Goal: Check status: Check status

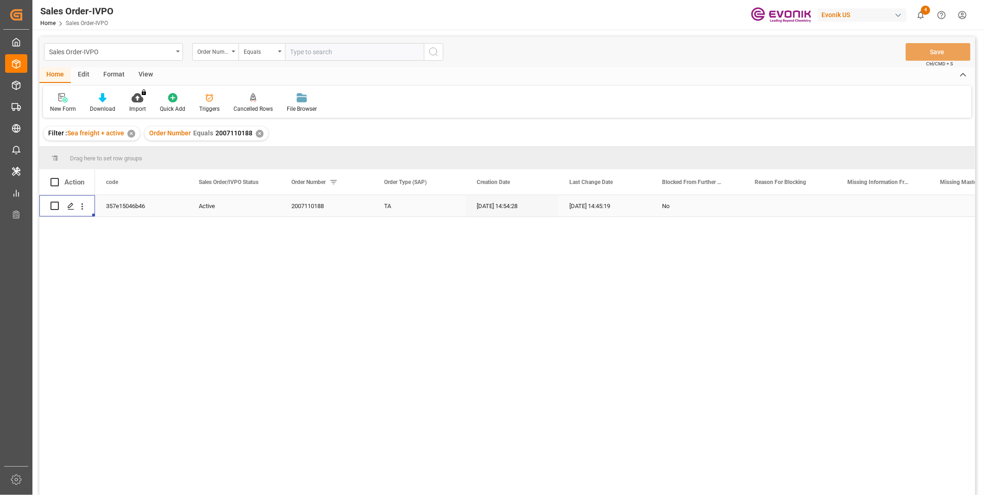
click at [332, 52] on input "text" at bounding box center [354, 52] width 139 height 18
paste input "46466735"
click at [291, 50] on input "46466735" at bounding box center [354, 52] width 139 height 18
type input "0046466735"
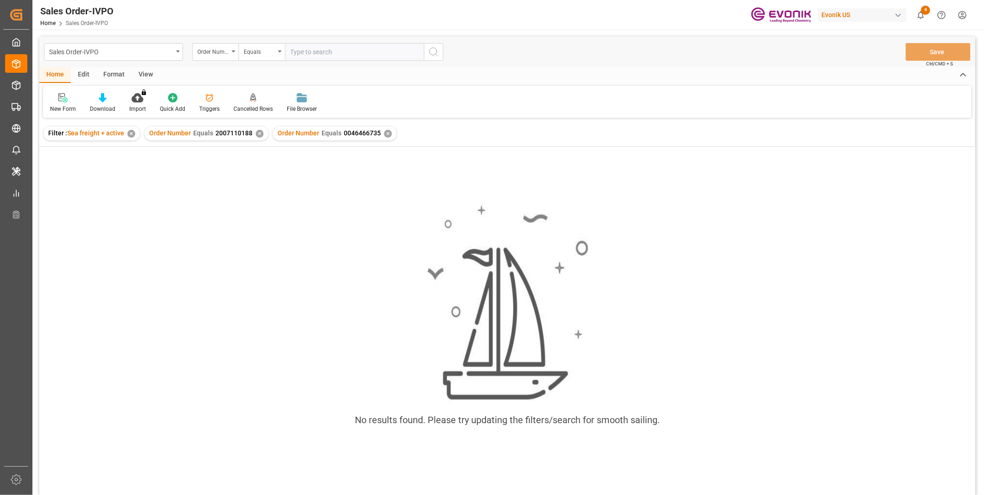
click at [260, 135] on div "✕" at bounding box center [260, 134] width 8 height 8
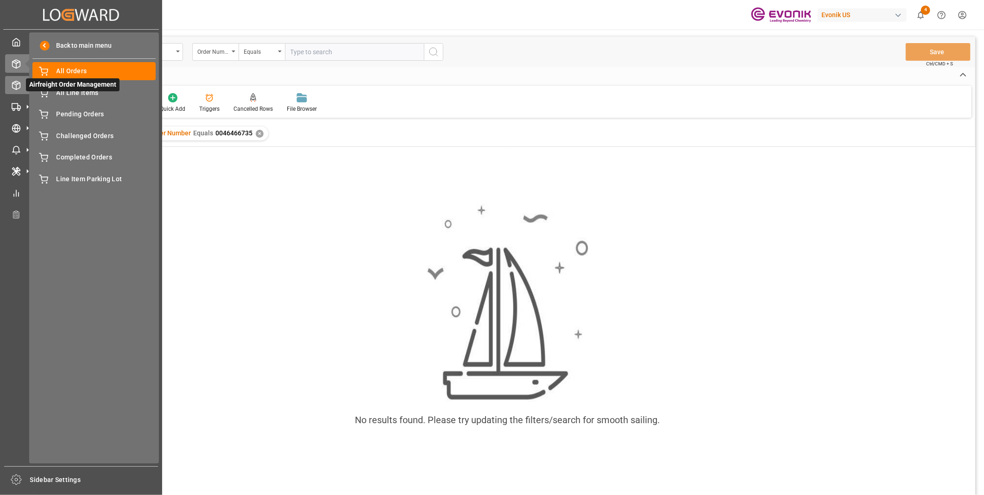
click at [15, 81] on icon at bounding box center [17, 85] width 8 height 8
click at [19, 85] on icon at bounding box center [27, 85] width 19 height 19
click at [78, 71] on span "All Orders" at bounding box center [107, 71] width 100 height 10
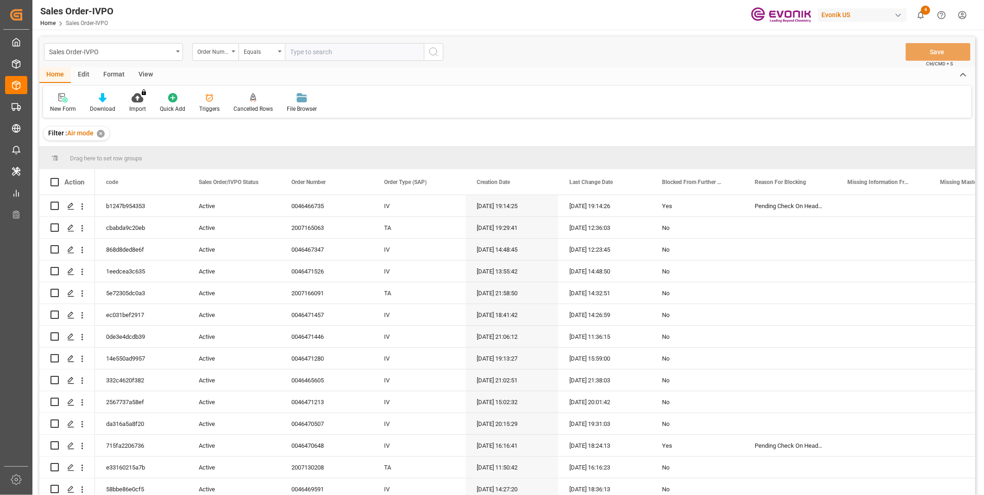
click at [314, 48] on input "text" at bounding box center [354, 52] width 139 height 18
paste input "46466735"
type input "0046466735"
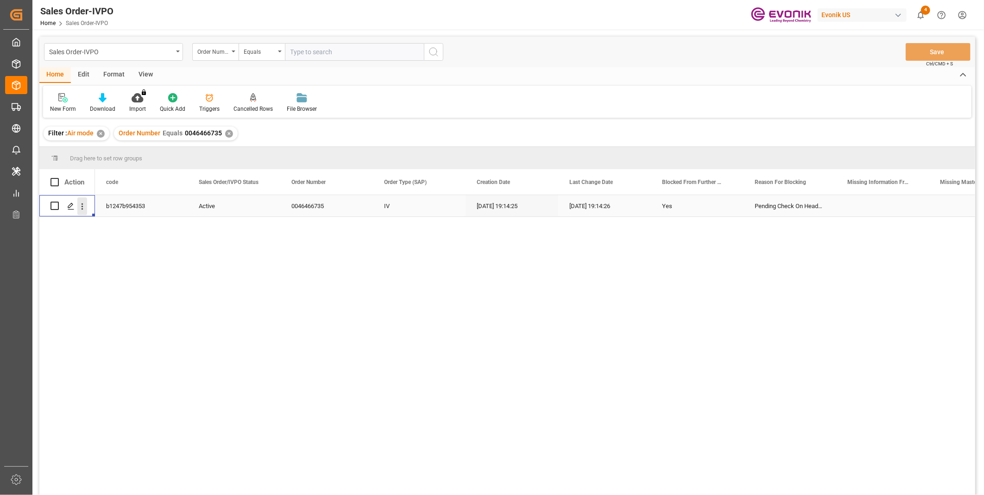
click at [85, 205] on icon "open menu" at bounding box center [82, 207] width 10 height 10
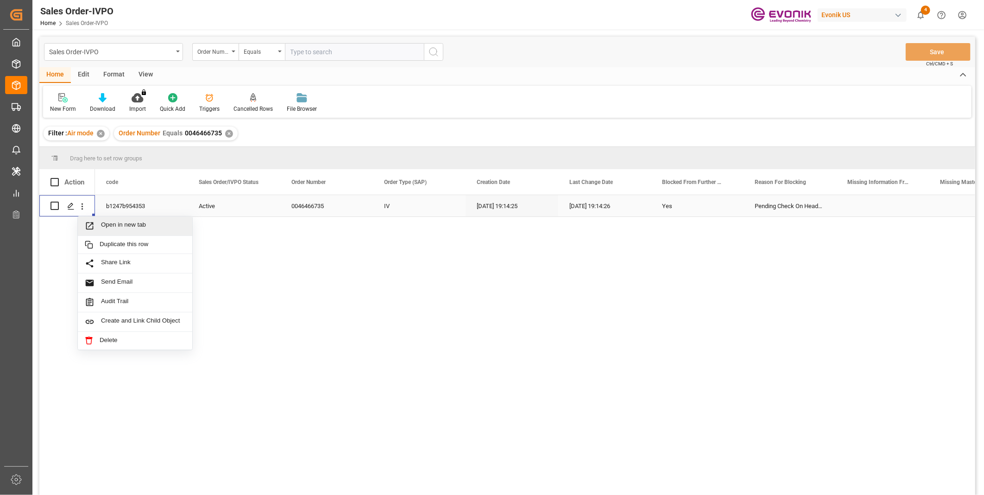
click at [110, 221] on span "Open in new tab" at bounding box center [143, 226] width 84 height 10
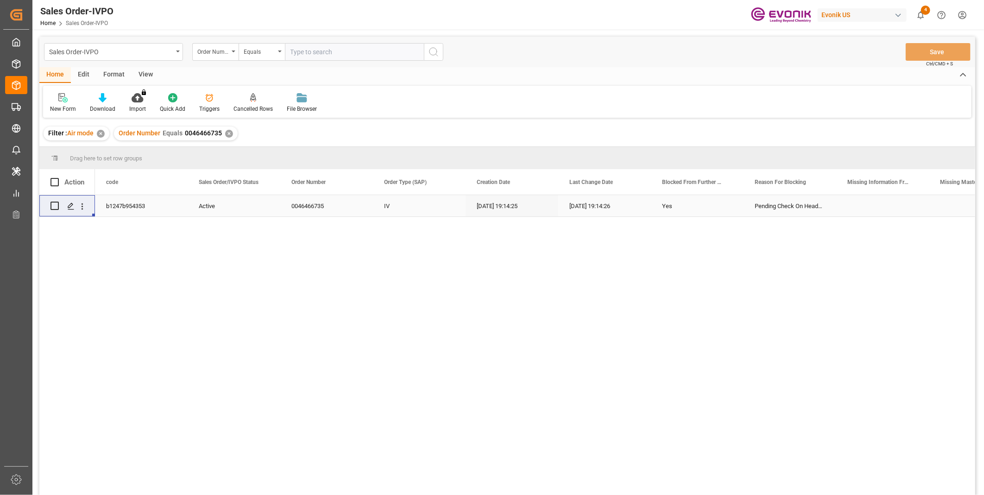
click at [329, 50] on input "text" at bounding box center [354, 52] width 139 height 18
paste input "46441499"
type input "0046441499"
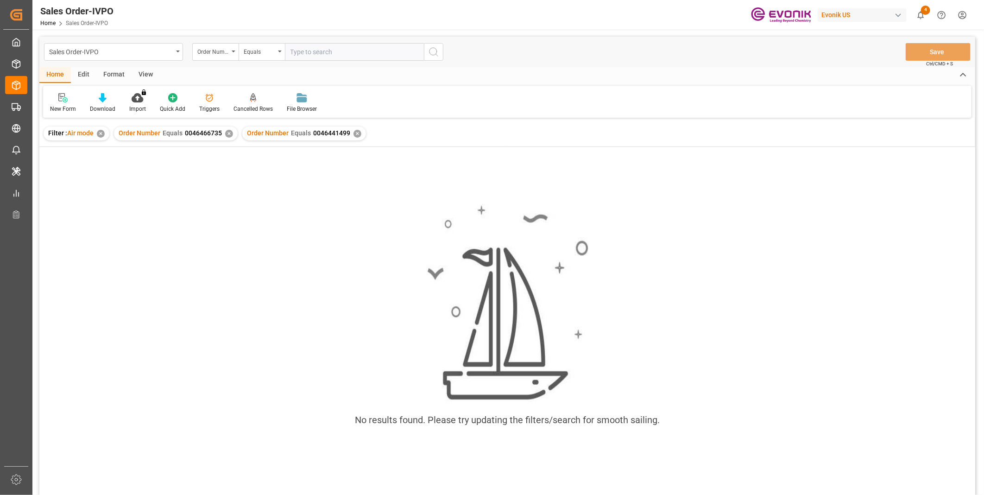
click at [229, 134] on div "✕" at bounding box center [229, 134] width 8 height 8
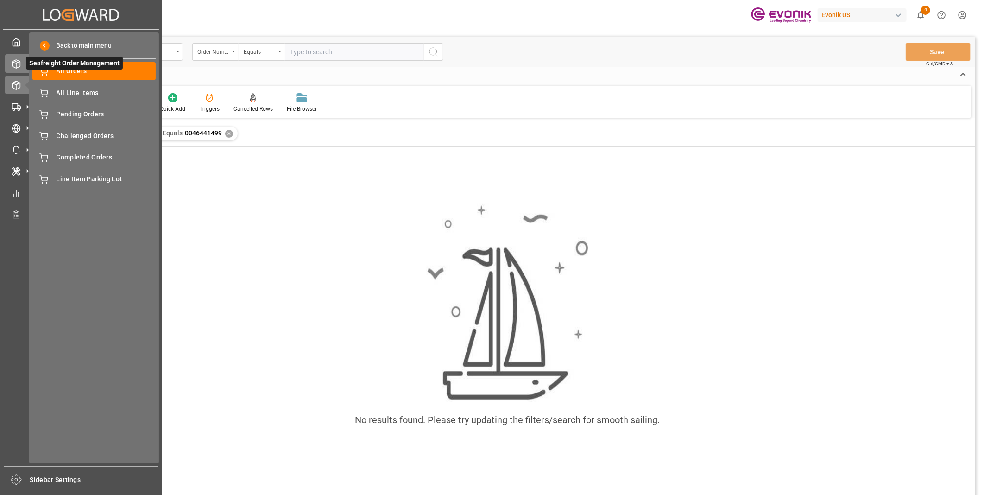
click at [13, 62] on icon at bounding box center [17, 64] width 8 height 8
click at [20, 63] on icon at bounding box center [17, 64] width 8 height 8
click at [68, 71] on span "All Orders" at bounding box center [107, 71] width 100 height 10
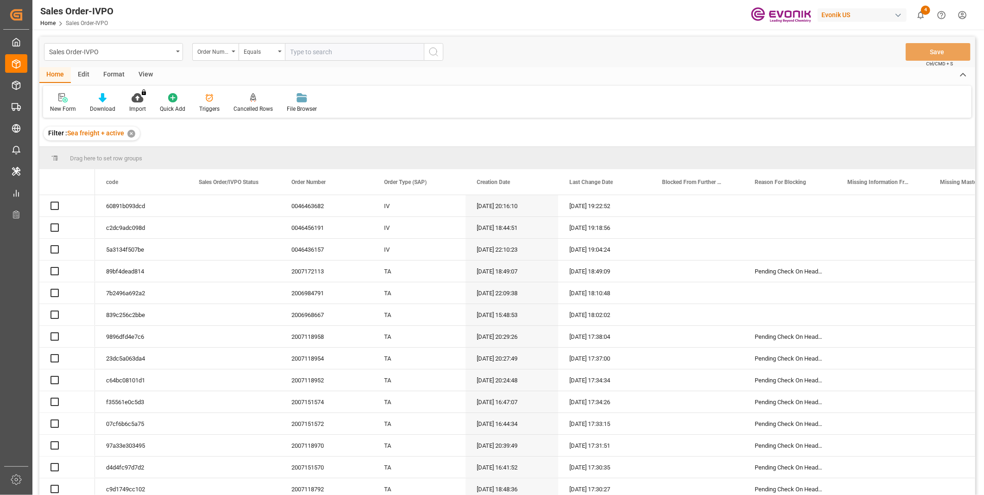
click at [328, 52] on input "text" at bounding box center [354, 52] width 139 height 18
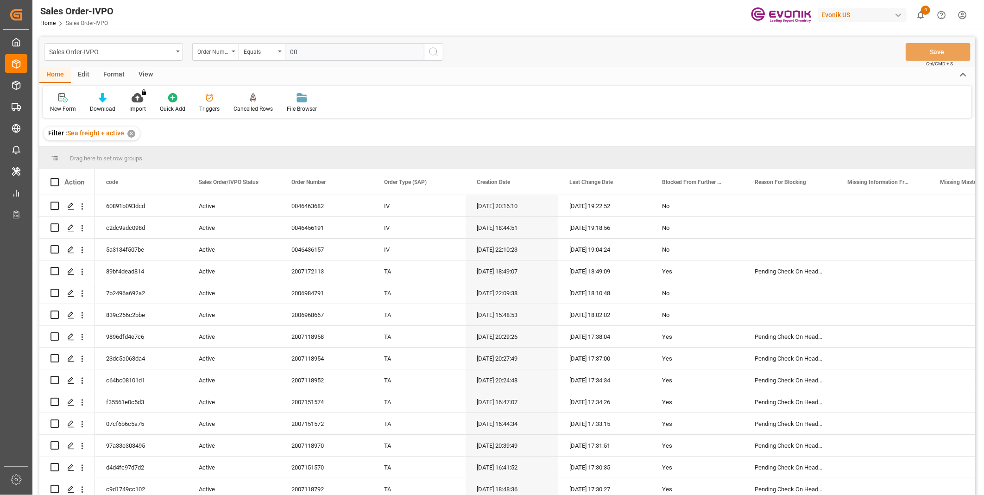
paste input "46441499"
type input "0046441499"
click at [436, 53] on icon "search button" at bounding box center [433, 51] width 11 height 11
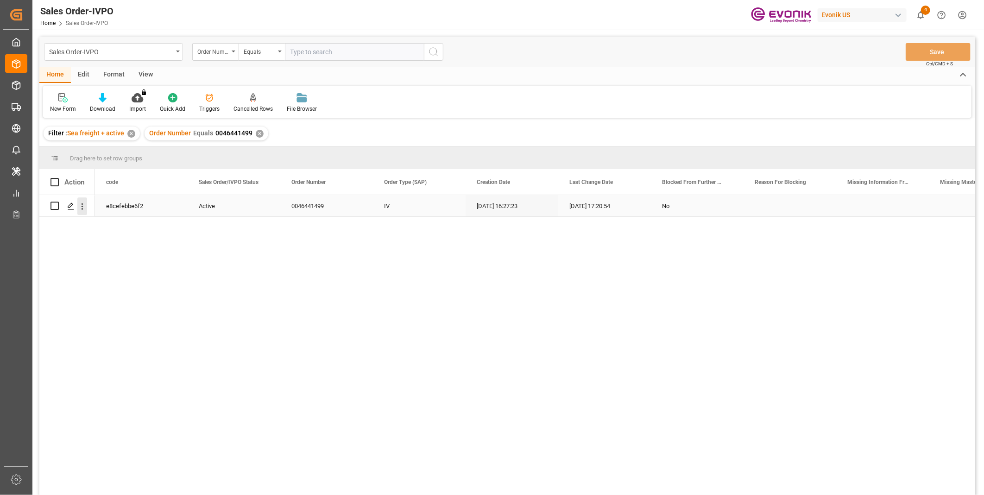
click at [79, 207] on icon "open menu" at bounding box center [82, 207] width 10 height 10
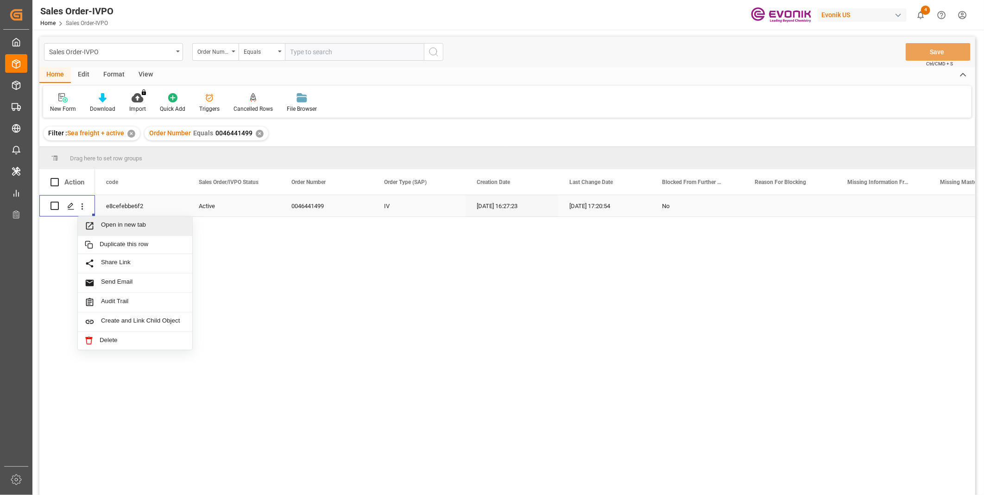
click at [107, 222] on span "Open in new tab" at bounding box center [143, 226] width 84 height 10
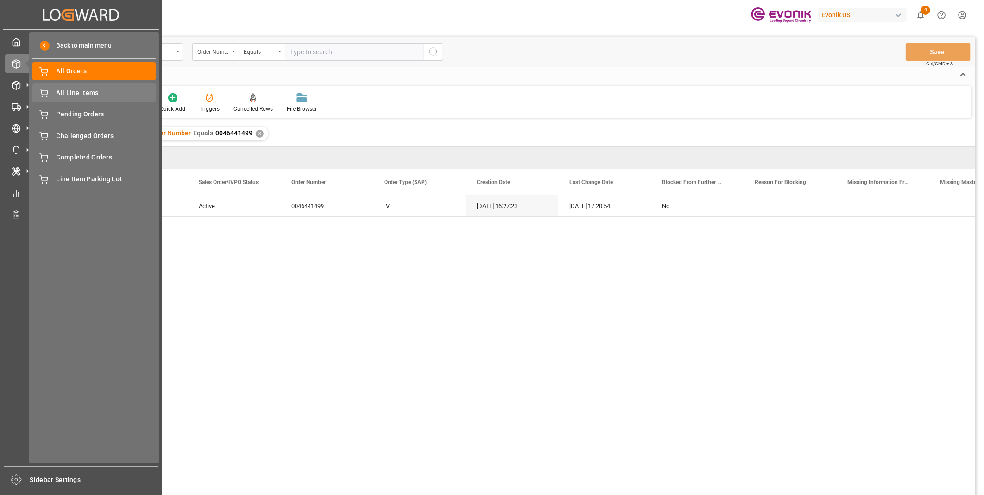
click at [83, 89] on span "All Line Items" at bounding box center [107, 93] width 100 height 10
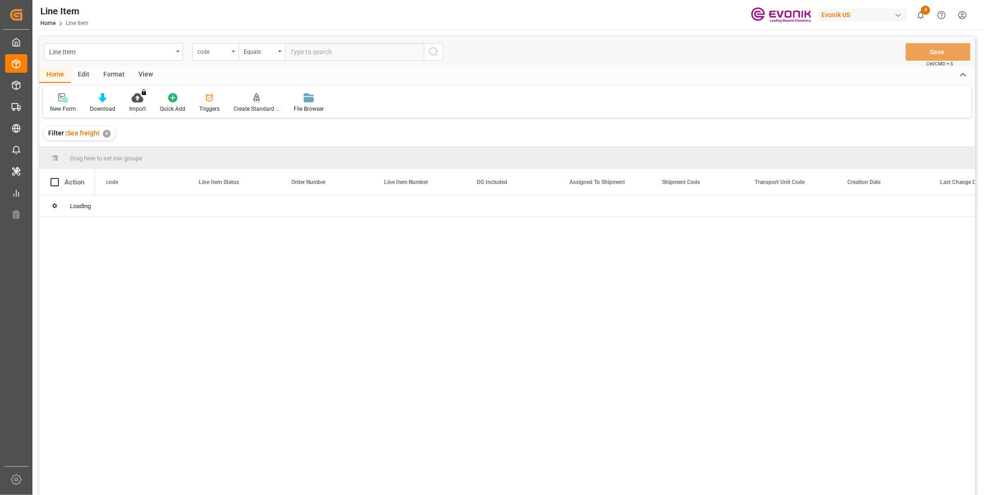
click at [220, 53] on div "code" at bounding box center [213, 50] width 32 height 11
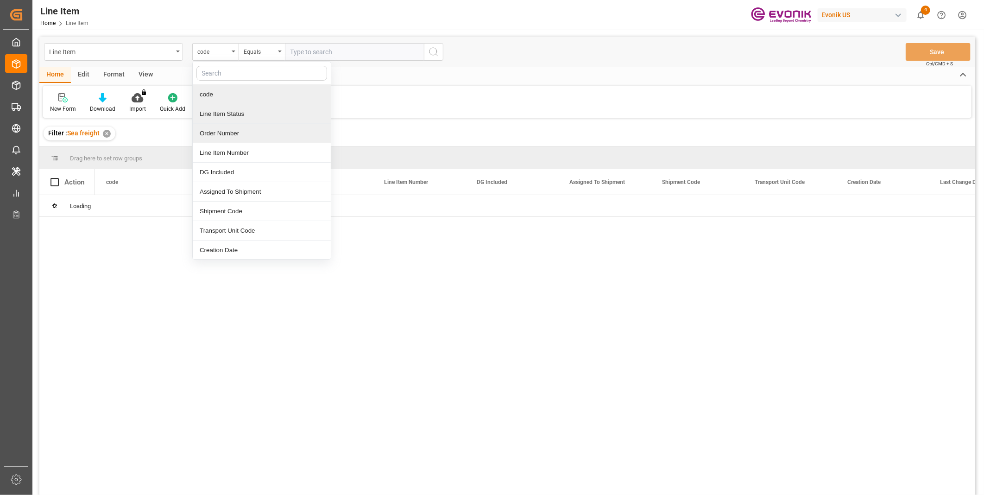
click at [226, 130] on div "Order Number" at bounding box center [262, 133] width 138 height 19
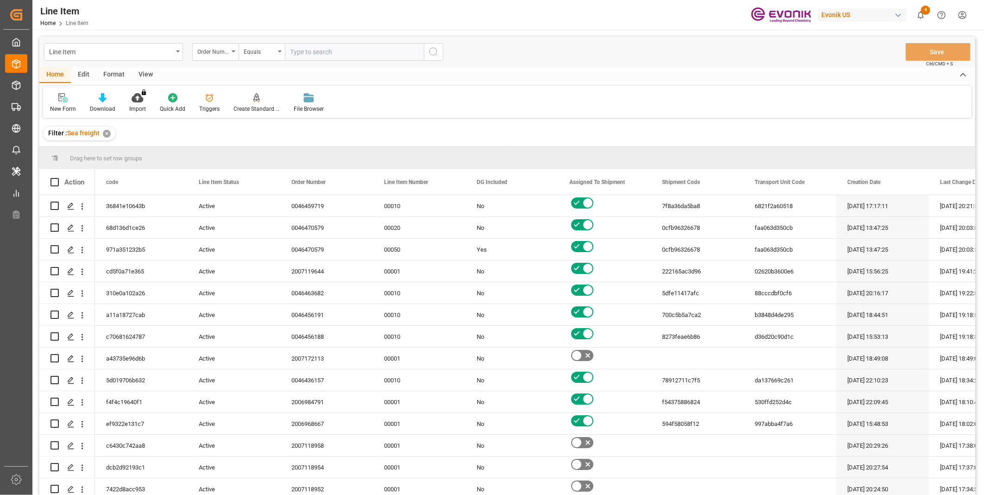
click at [348, 49] on input "text" at bounding box center [354, 52] width 139 height 18
paste input "46441499"
type input "0046441499"
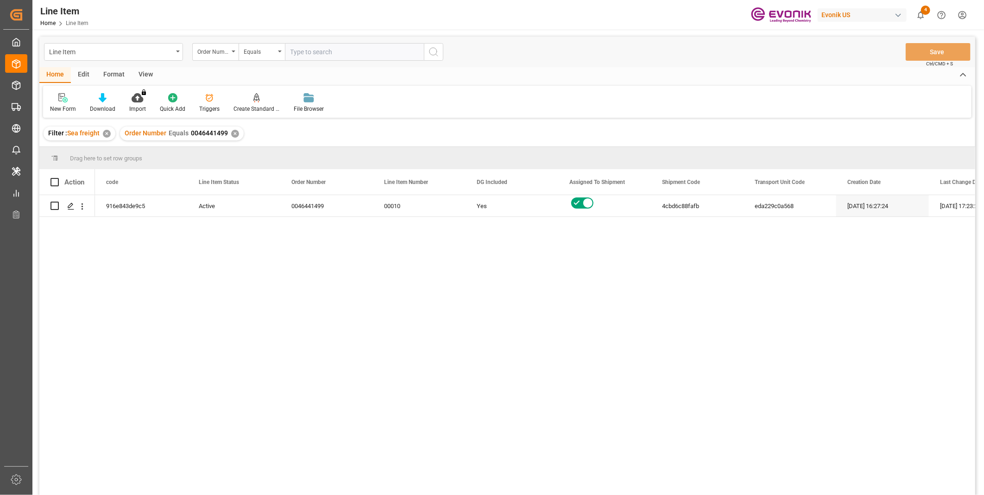
click at [145, 71] on div "View" at bounding box center [146, 75] width 28 height 16
click at [107, 100] on icon at bounding box center [105, 97] width 9 height 9
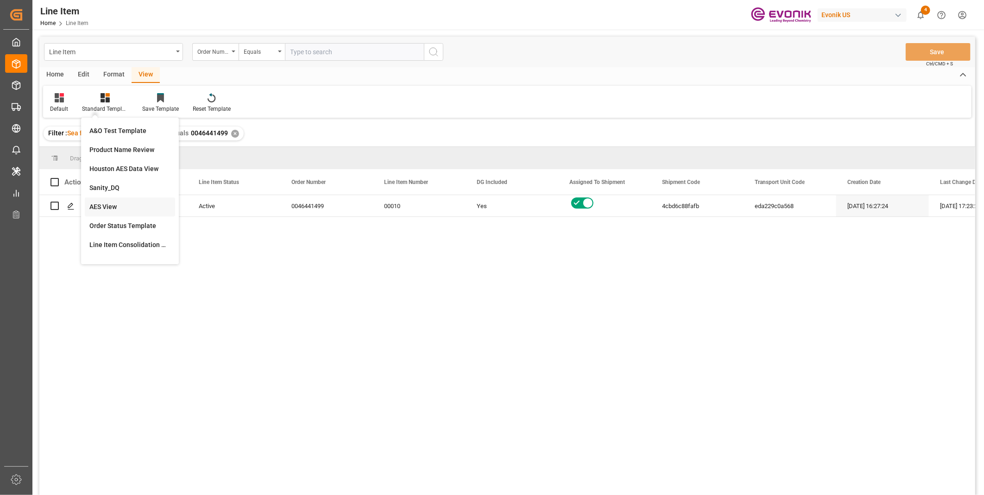
click at [109, 209] on div "AES View" at bounding box center [129, 207] width 81 height 10
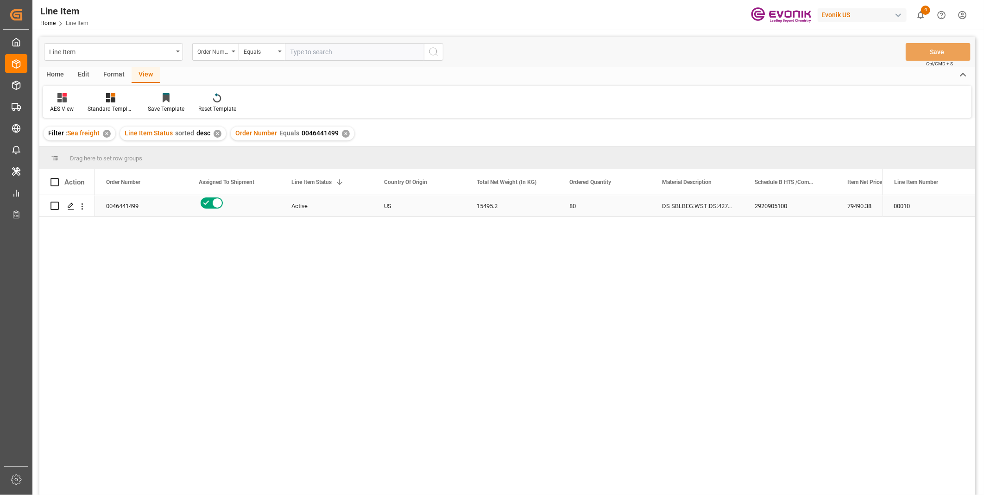
click at [790, 202] on div "2920905100" at bounding box center [790, 205] width 93 height 21
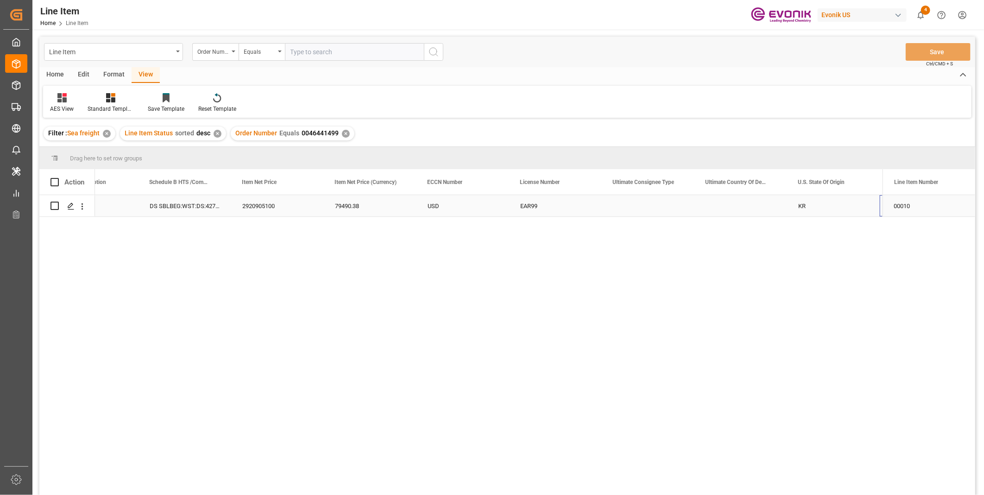
scroll to position [0, 605]
click at [170, 204] on div "2920905100" at bounding box center [185, 205] width 93 height 21
click at [271, 203] on div "79490.38" at bounding box center [277, 205] width 93 height 21
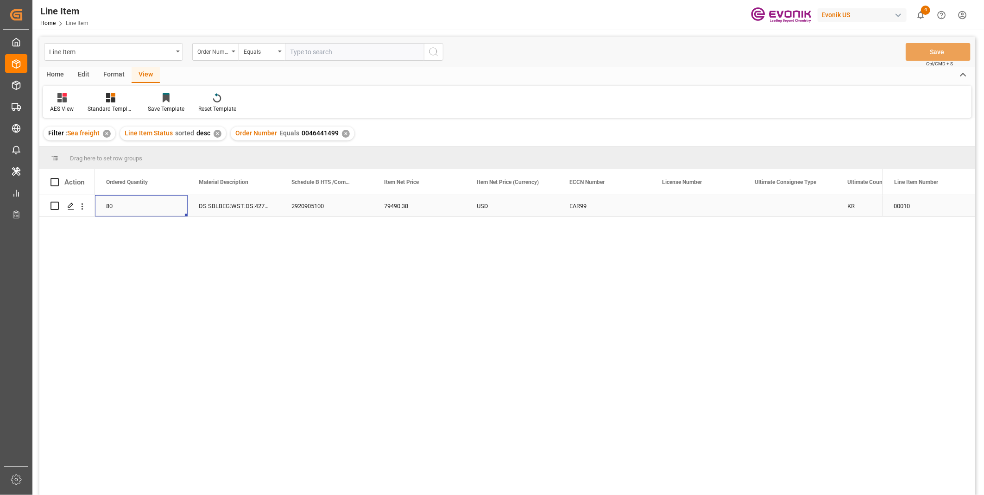
scroll to position [0, 371]
click at [466, 205] on div "79490.38" at bounding box center [512, 205] width 93 height 21
click at [141, 210] on div "15495.2" at bounding box center [141, 205] width 93 height 21
click at [483, 202] on div "79490.38" at bounding box center [512, 205] width 93 height 21
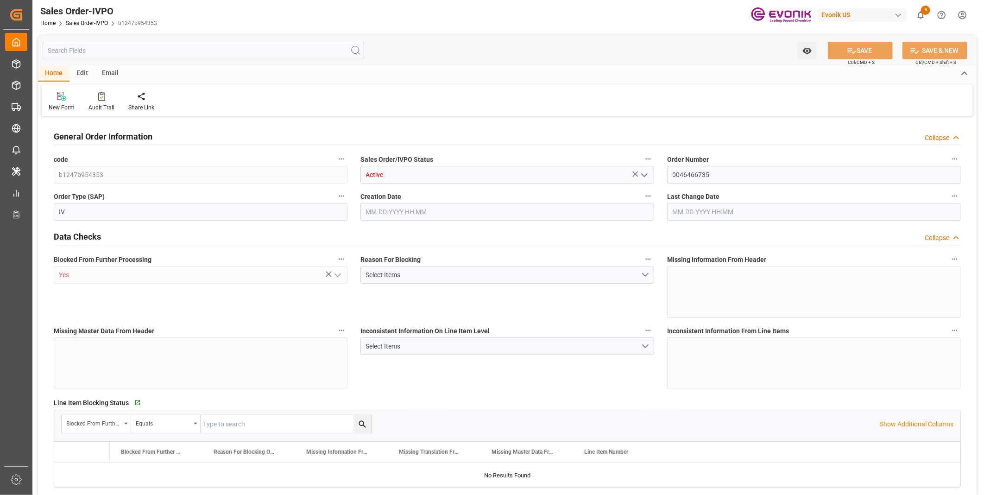
type input "INBOM"
type input "0"
type input "1"
type input "864.4"
type input "09-08-2025 19:14"
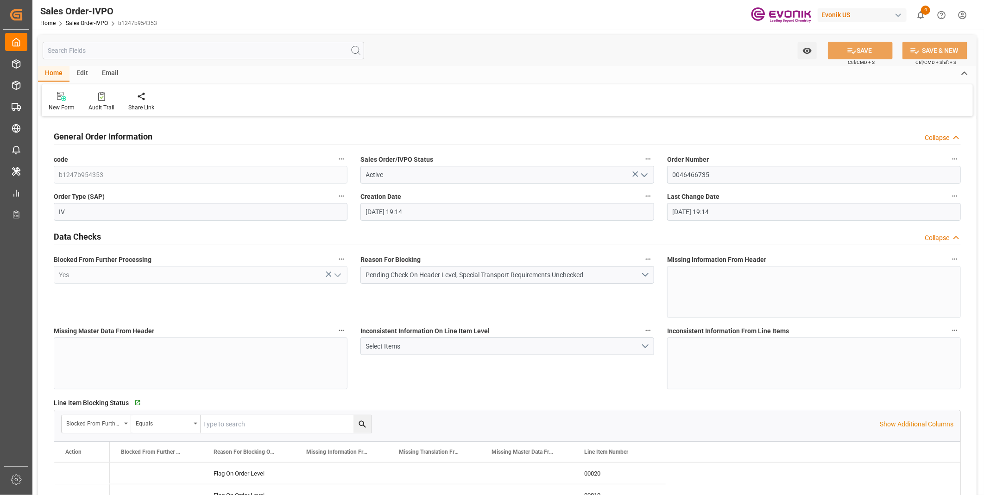
type input "09-08-2025 19:14"
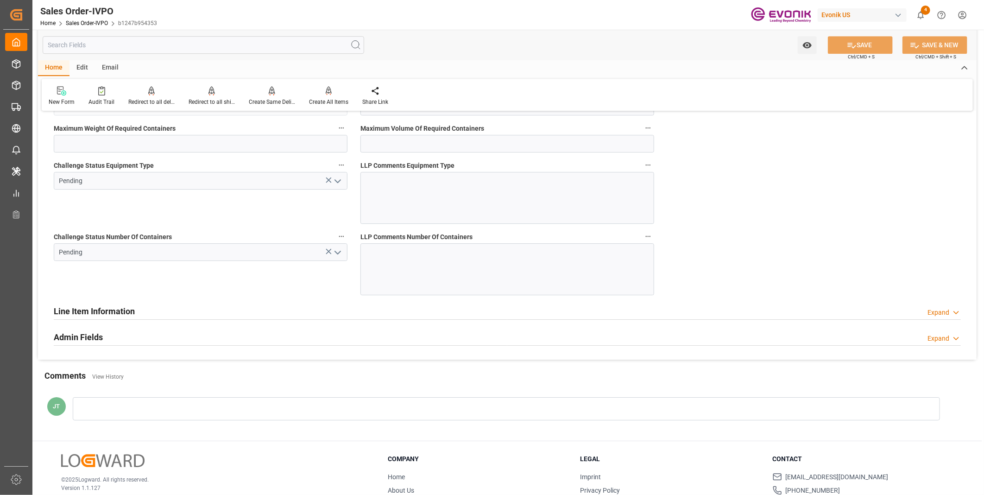
scroll to position [1926, 0]
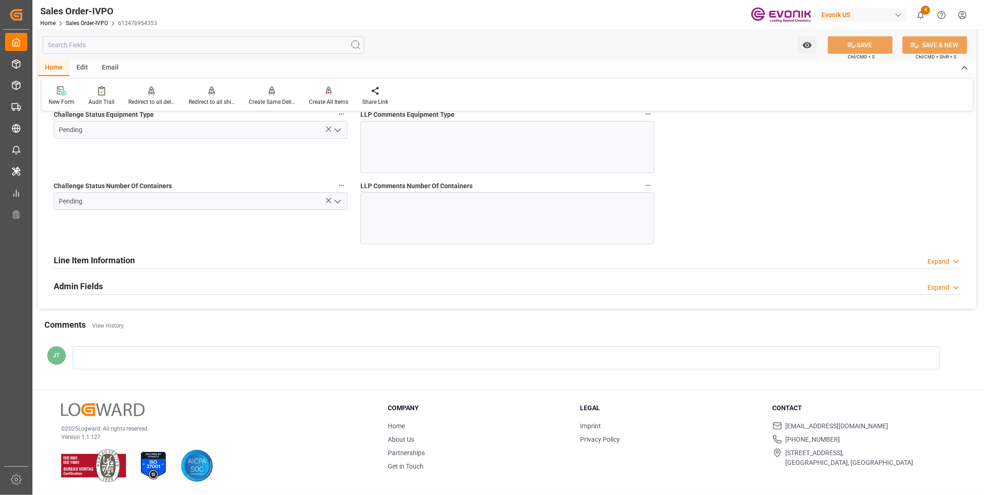
click at [336, 198] on icon "open menu" at bounding box center [337, 201] width 11 height 11
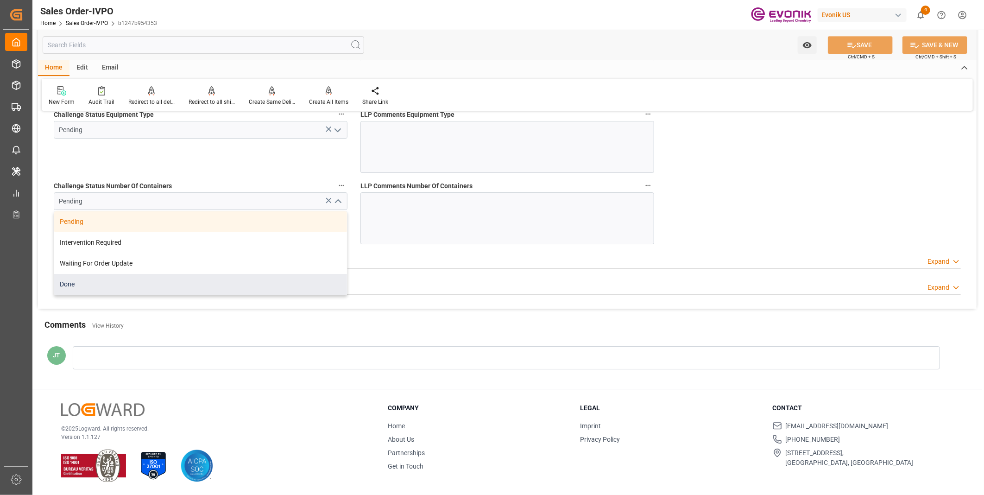
click at [158, 288] on div "Done" at bounding box center [200, 284] width 293 height 21
type input "Done"
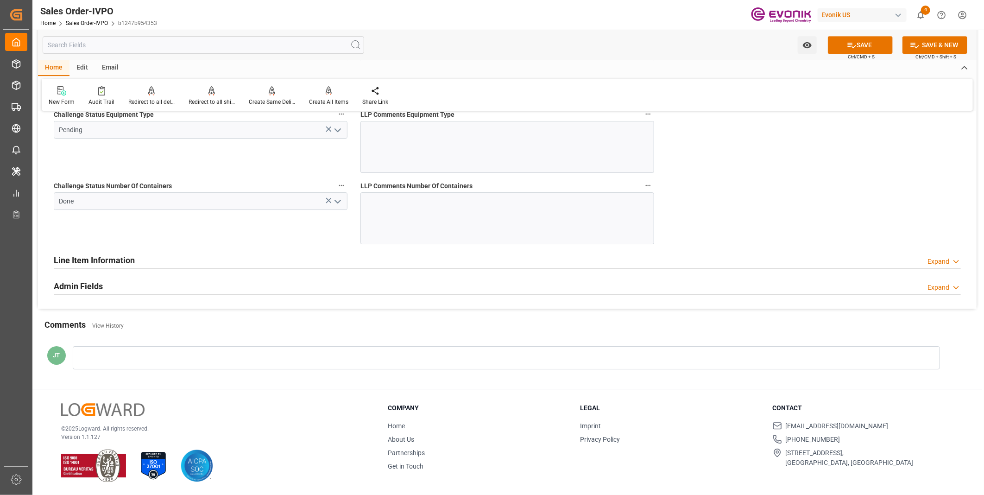
scroll to position [1772, 0]
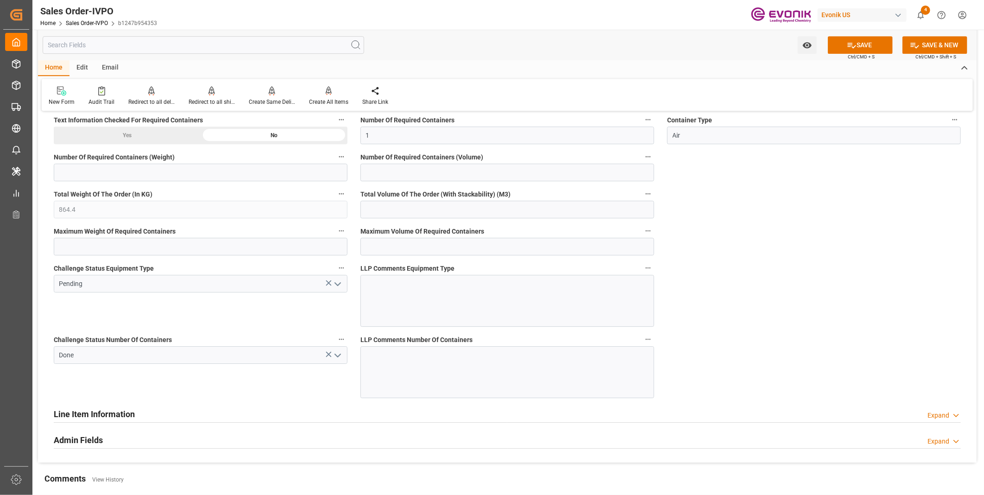
click at [332, 286] on icon "open menu" at bounding box center [337, 284] width 11 height 11
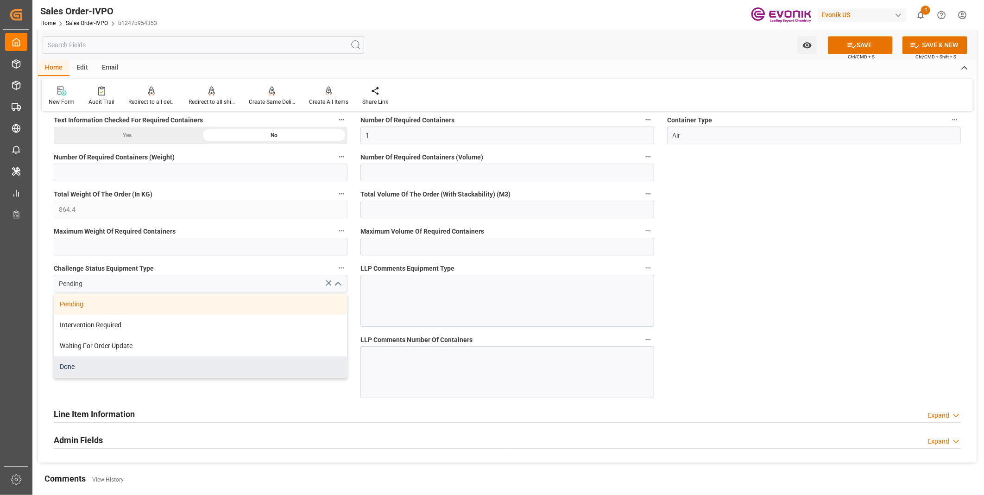
click at [108, 367] on div "Done" at bounding box center [200, 366] width 293 height 21
type input "Done"
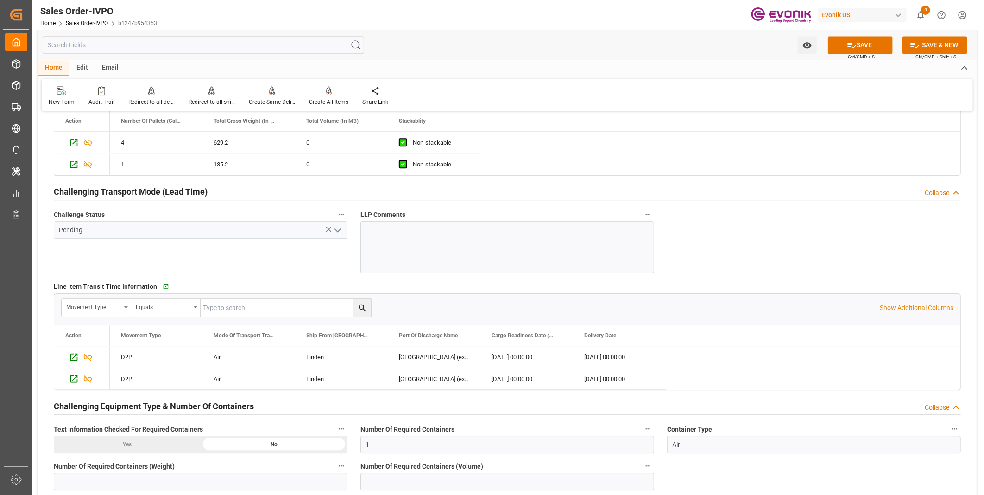
scroll to position [1411, 0]
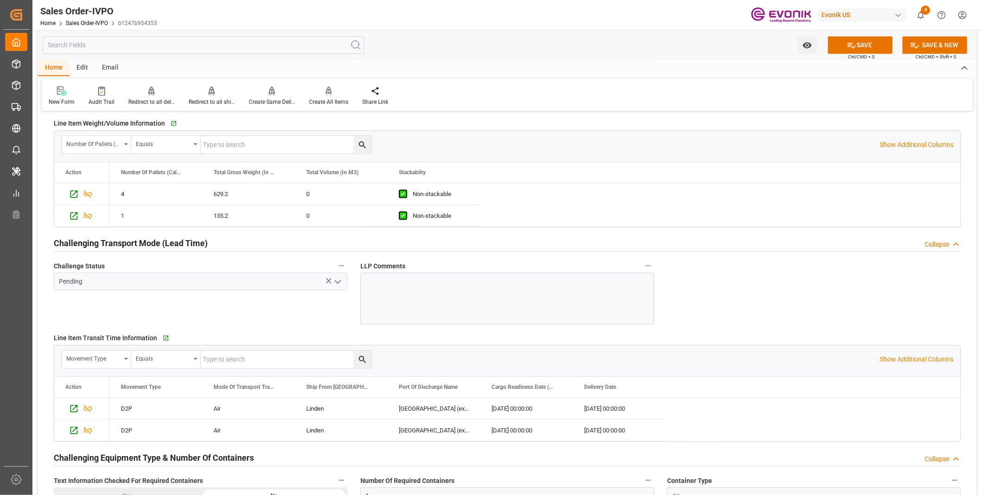
click at [334, 281] on icon "open menu" at bounding box center [337, 281] width 11 height 11
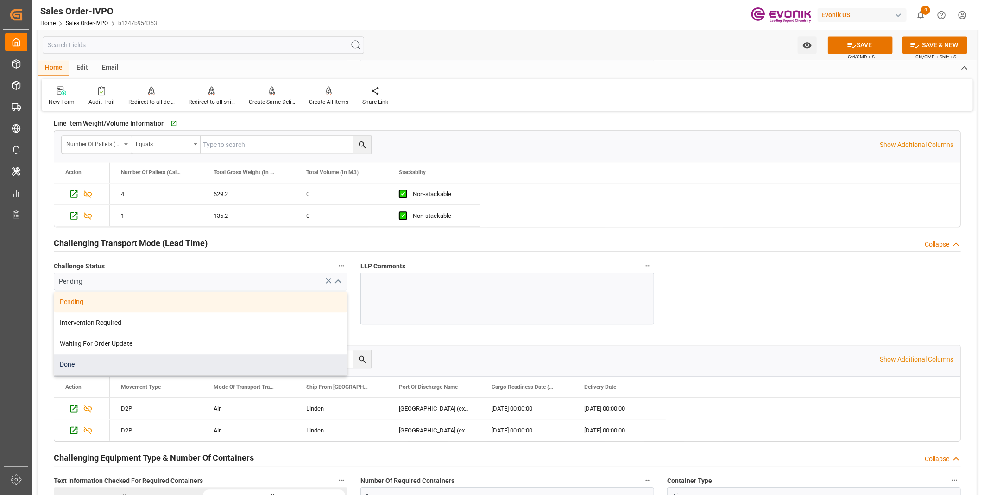
click at [135, 362] on div "Done" at bounding box center [200, 364] width 293 height 21
type input "Done"
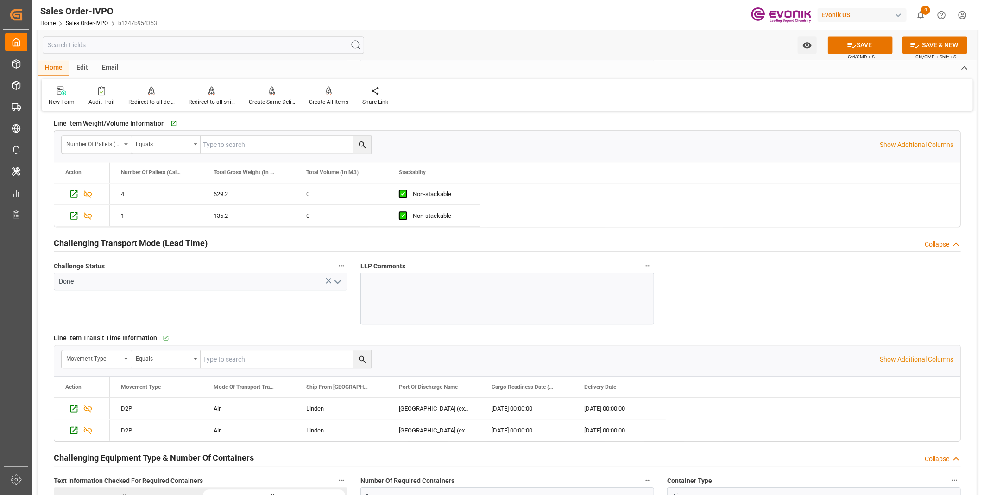
scroll to position [1257, 0]
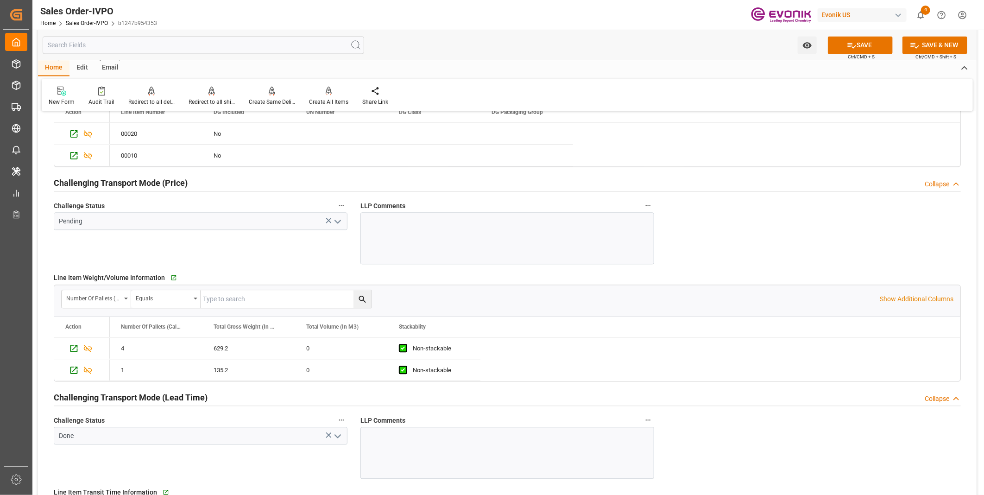
click at [336, 223] on icon "open menu" at bounding box center [337, 221] width 11 height 11
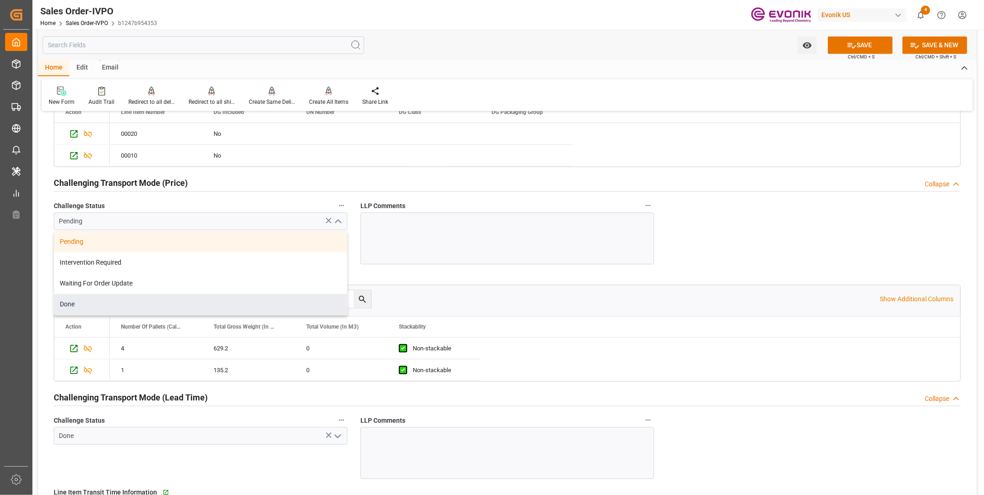
click at [159, 308] on div "Done" at bounding box center [200, 304] width 293 height 21
type input "Done"
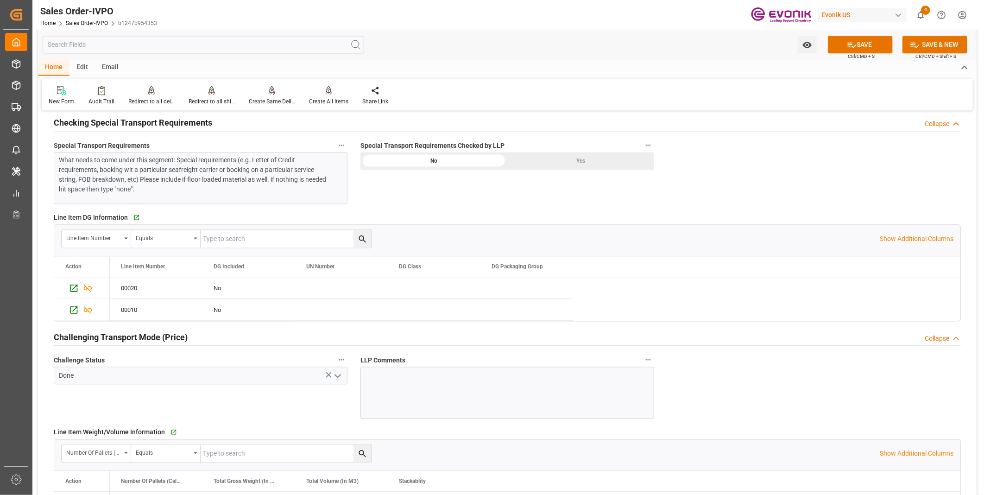
scroll to position [1051, 0]
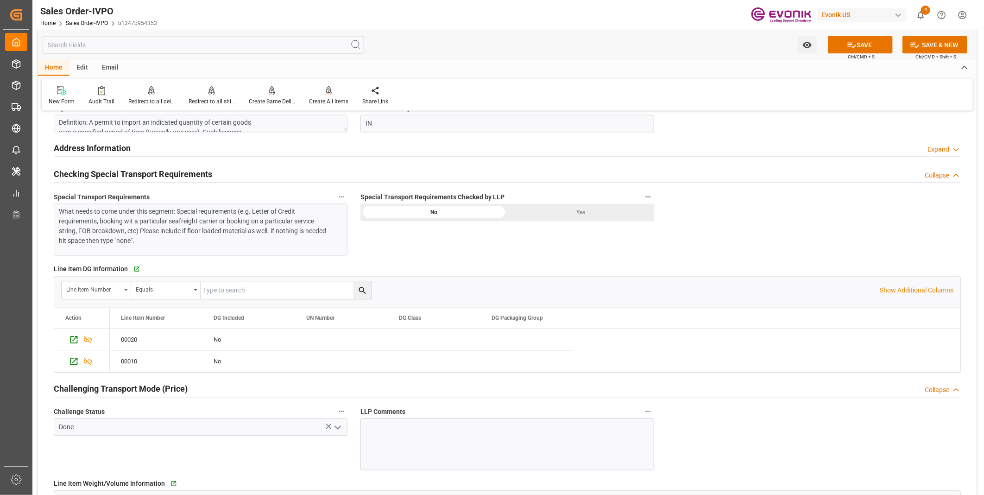
click at [583, 214] on div "Yes" at bounding box center [580, 213] width 147 height 18
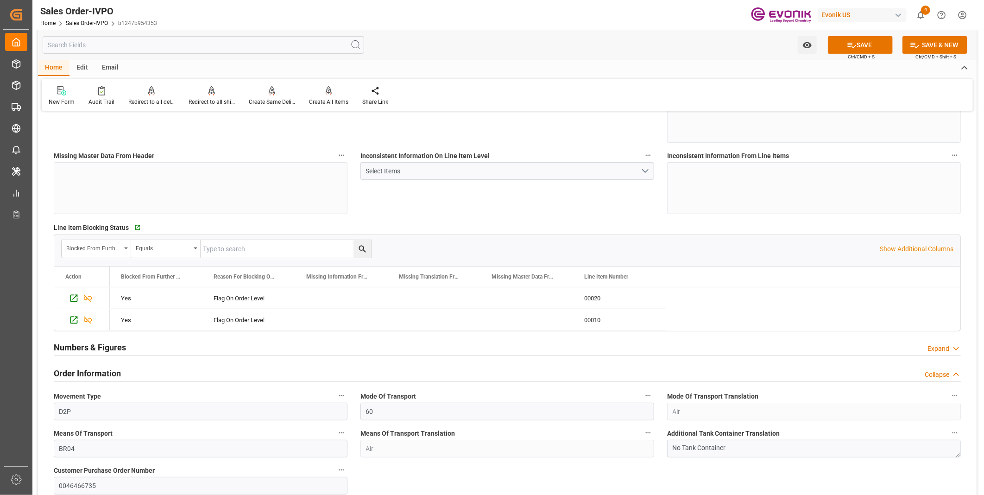
scroll to position [0, 0]
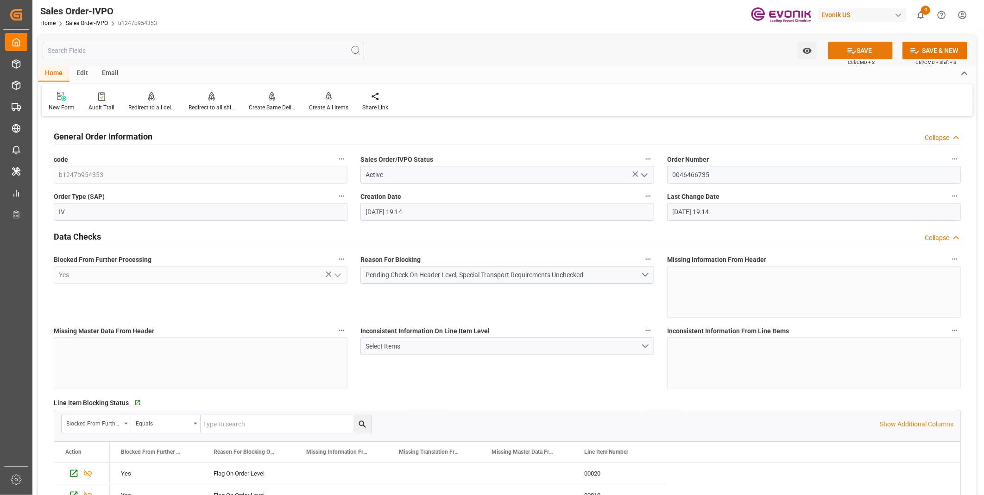
click at [854, 47] on icon at bounding box center [852, 51] width 10 height 10
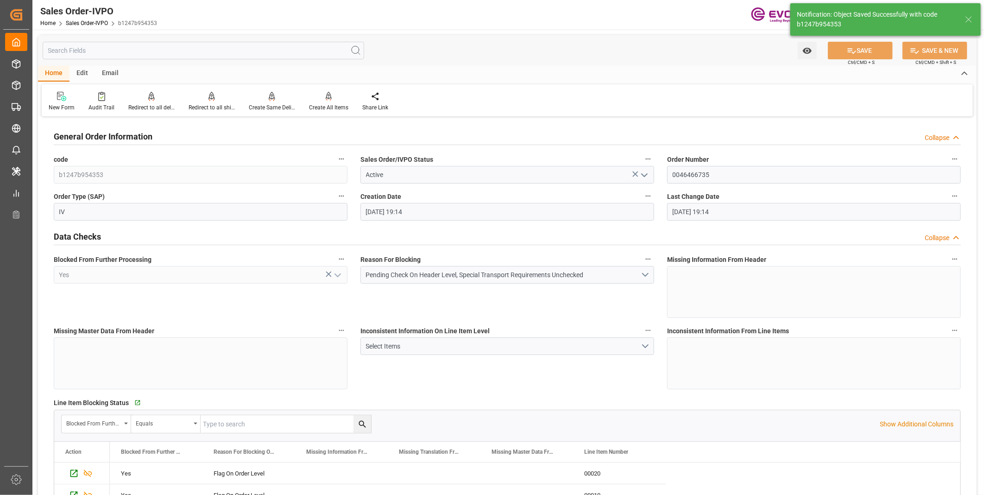
type input "[DATE] 21:04"
type input "No"
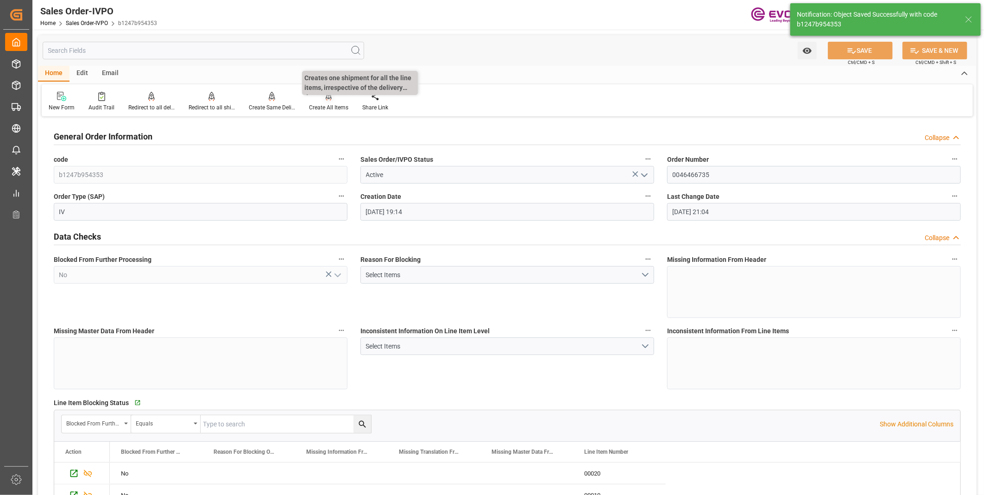
click at [313, 105] on div "Create All Items" at bounding box center [328, 107] width 39 height 8
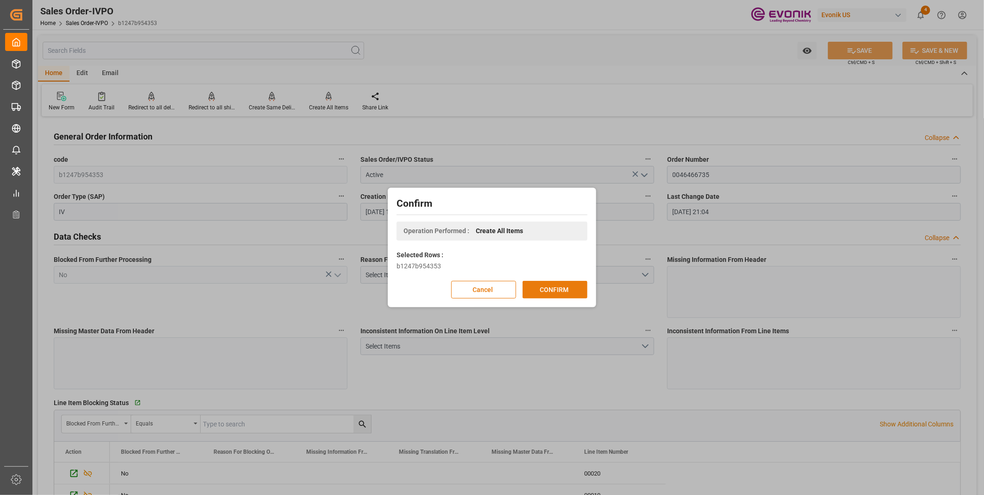
click at [555, 281] on button "CONFIRM" at bounding box center [555, 290] width 65 height 18
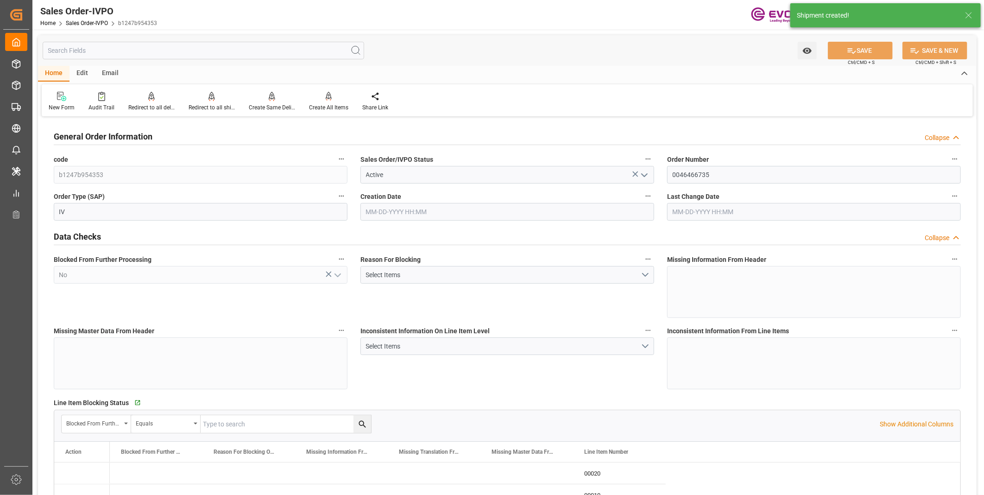
type input "INBOM"
type input "0"
type input "1"
type input "864.4"
type input "09-08-2025 19:14"
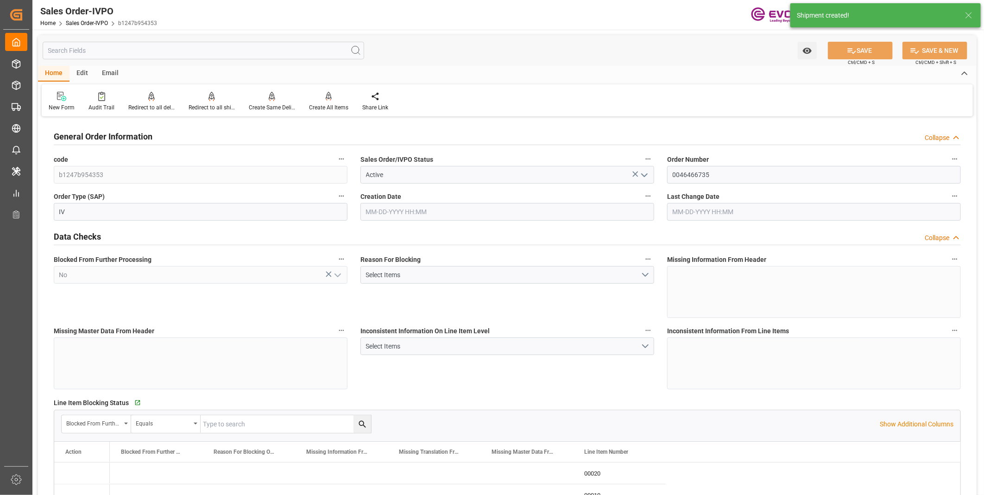
type input "[DATE] 21:05"
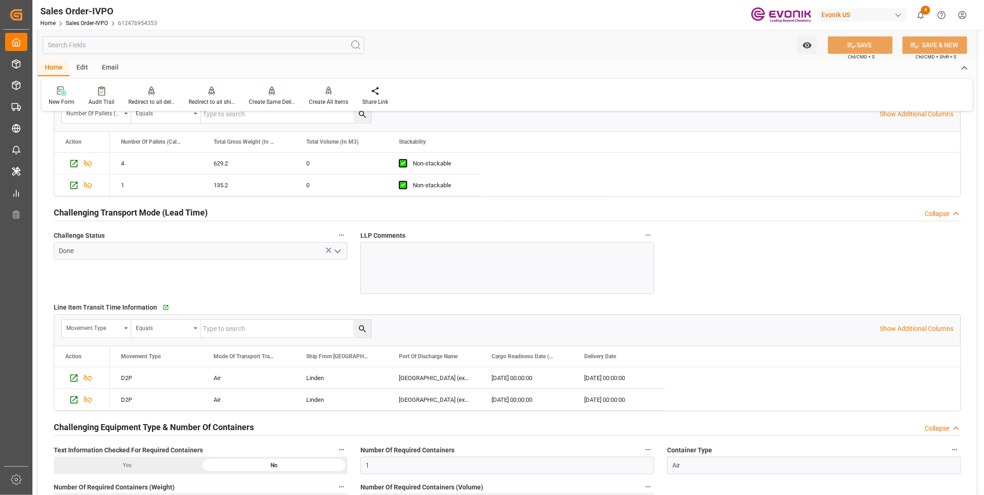
scroll to position [1545, 0]
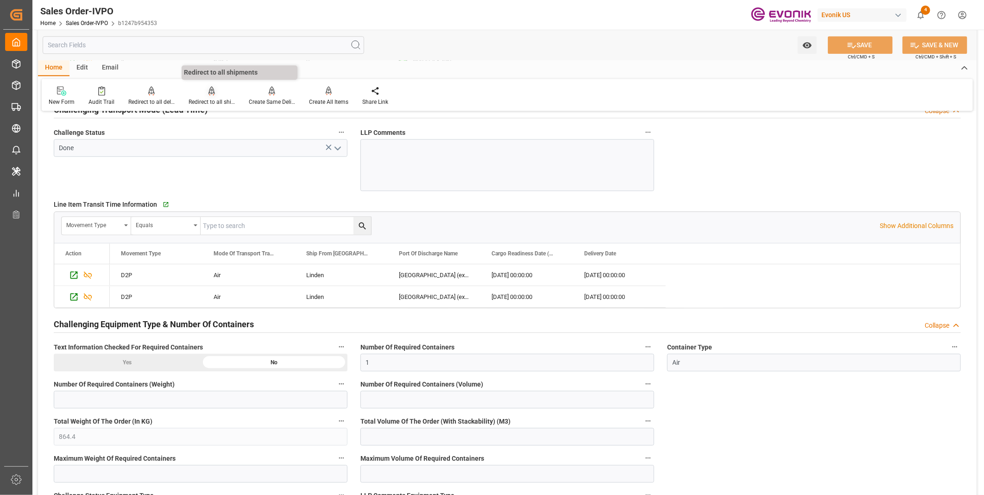
click at [209, 95] on icon at bounding box center [212, 90] width 6 height 9
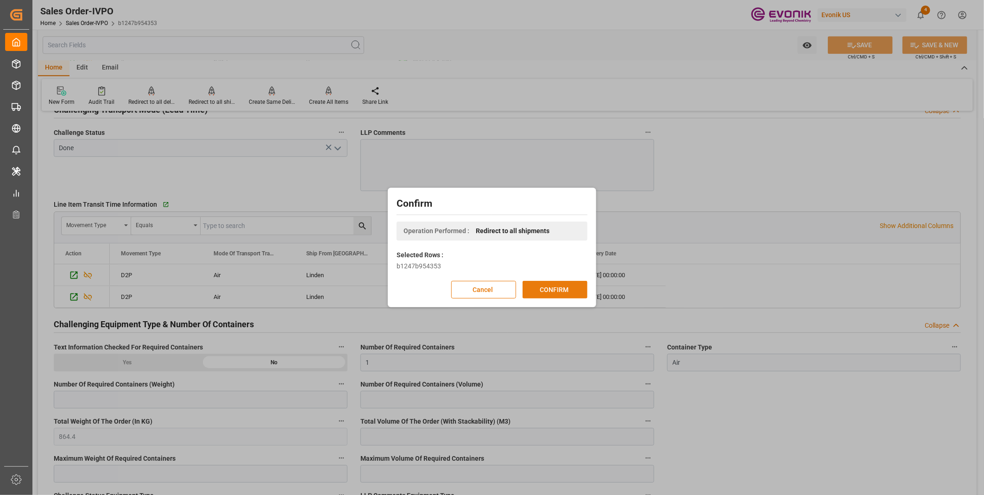
click at [549, 291] on button "CONFIRM" at bounding box center [555, 290] width 65 height 18
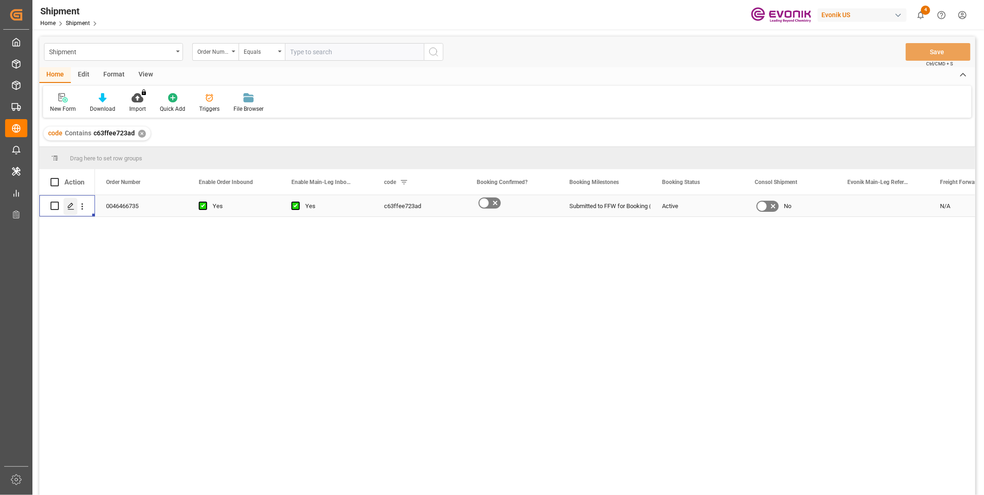
click at [71, 203] on polygon "Press SPACE to select this row." at bounding box center [70, 205] width 5 height 5
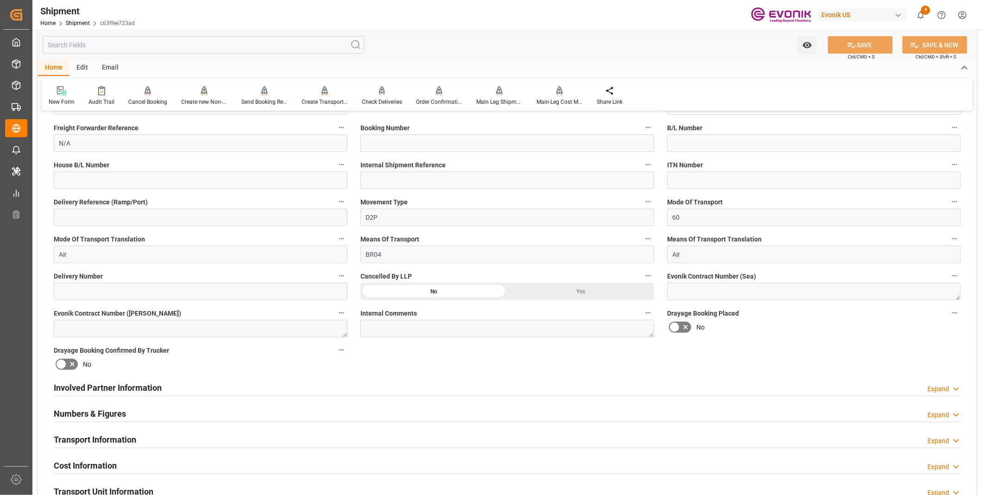
scroll to position [360, 0]
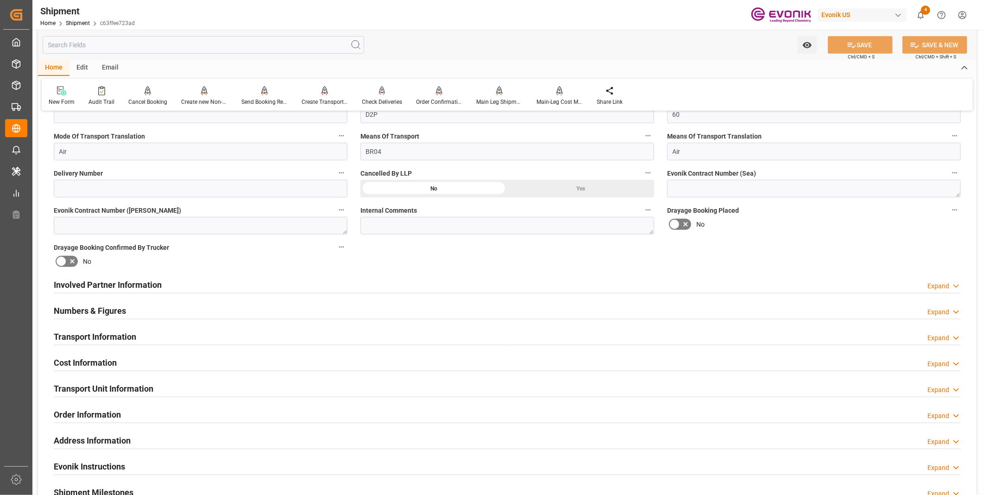
click at [349, 285] on div "Involved Partner Information Expand" at bounding box center [507, 284] width 907 height 18
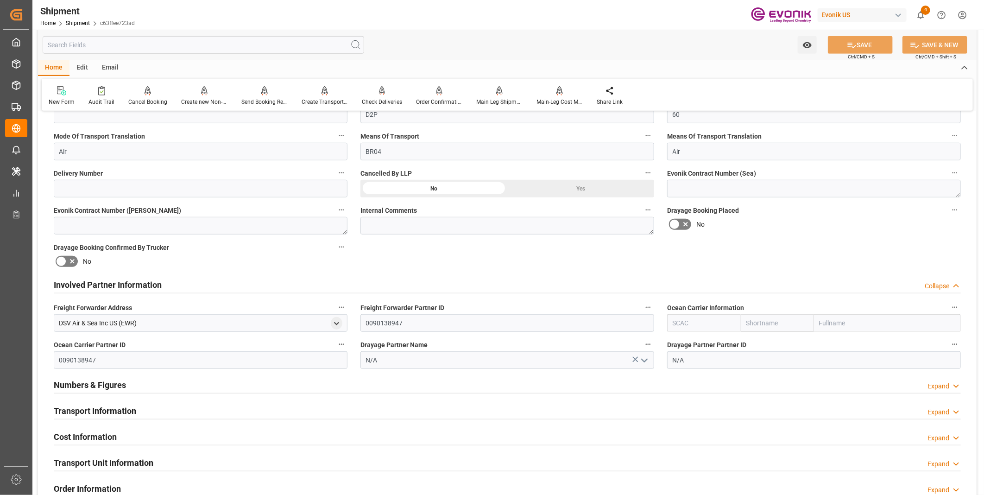
click at [688, 320] on input "text" at bounding box center [704, 323] width 74 height 18
click at [276, 408] on div "Transport Information Expand" at bounding box center [507, 410] width 907 height 18
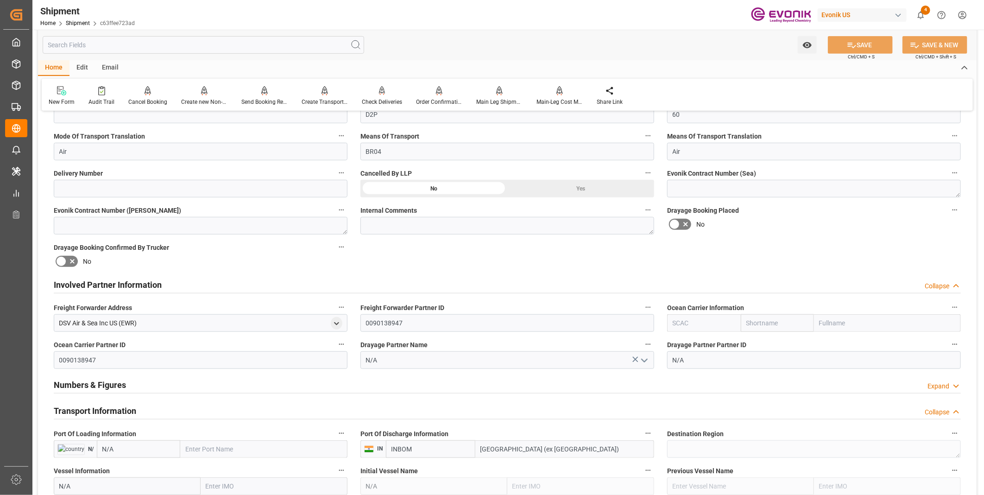
scroll to position [463, 0]
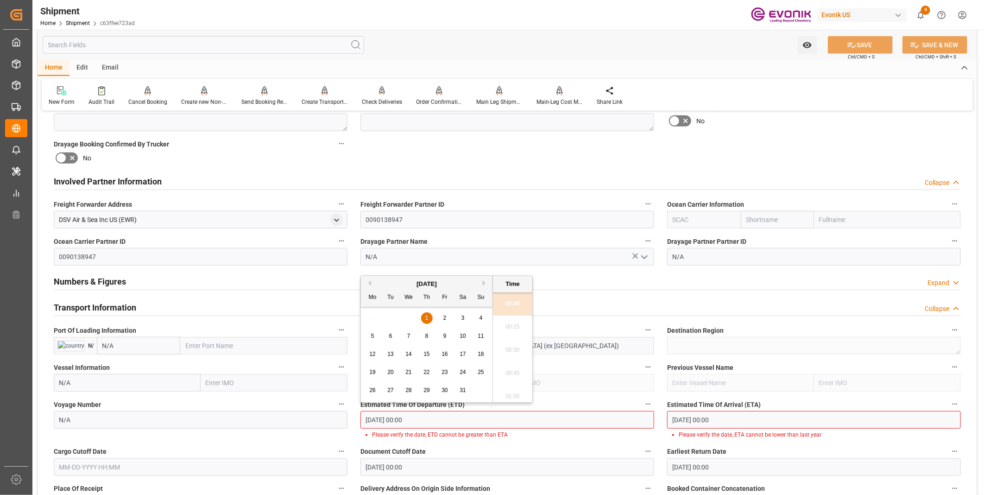
drag, startPoint x: 434, startPoint y: 418, endPoint x: 344, endPoint y: 421, distance: 89.9
click at [344, 421] on div "Booking Confirmation Milestone Bar Collapse Submitted to FFW for Booking (Pendi…" at bounding box center [507, 324] width 939 height 1336
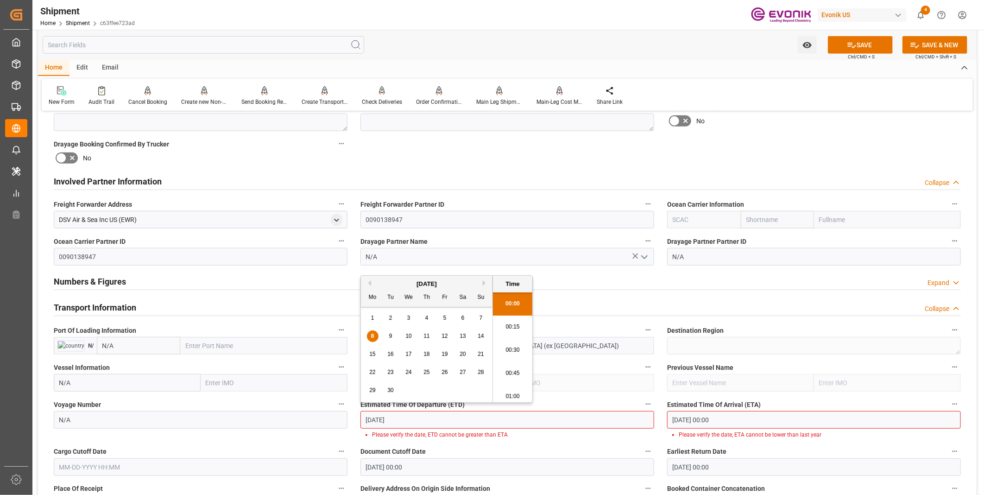
click at [506, 349] on li "00:30" at bounding box center [512, 350] width 39 height 23
type input "[DATE] 00:30"
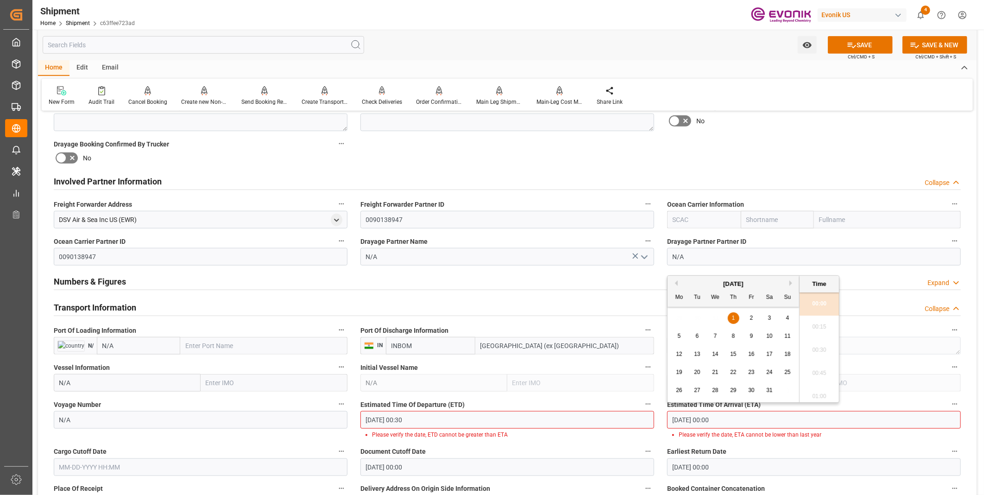
drag, startPoint x: 744, startPoint y: 423, endPoint x: 628, endPoint y: 417, distance: 116.4
click at [628, 417] on div "Booking Confirmation Milestone Bar Collapse Submitted to FFW for Booking (Pendi…" at bounding box center [507, 324] width 939 height 1336
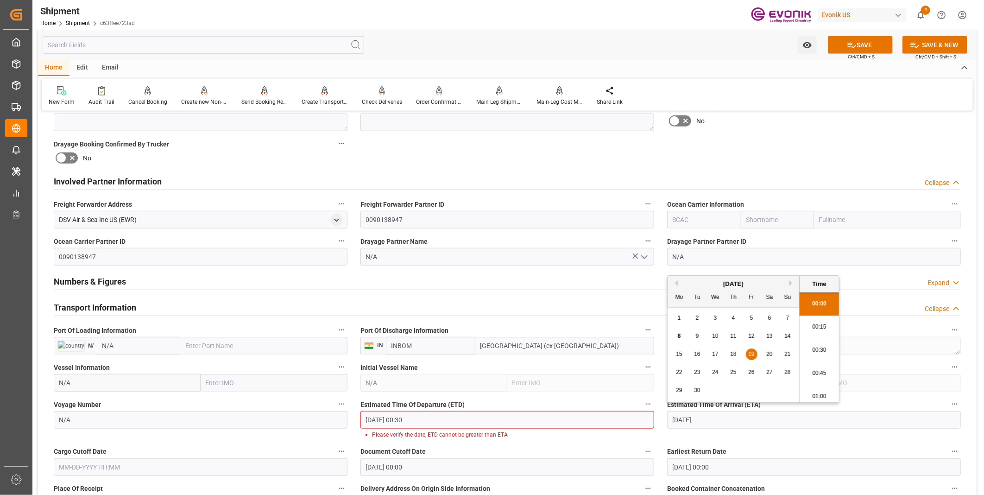
click at [823, 343] on li "00:30" at bounding box center [819, 350] width 39 height 23
type input "[DATE] 00:30"
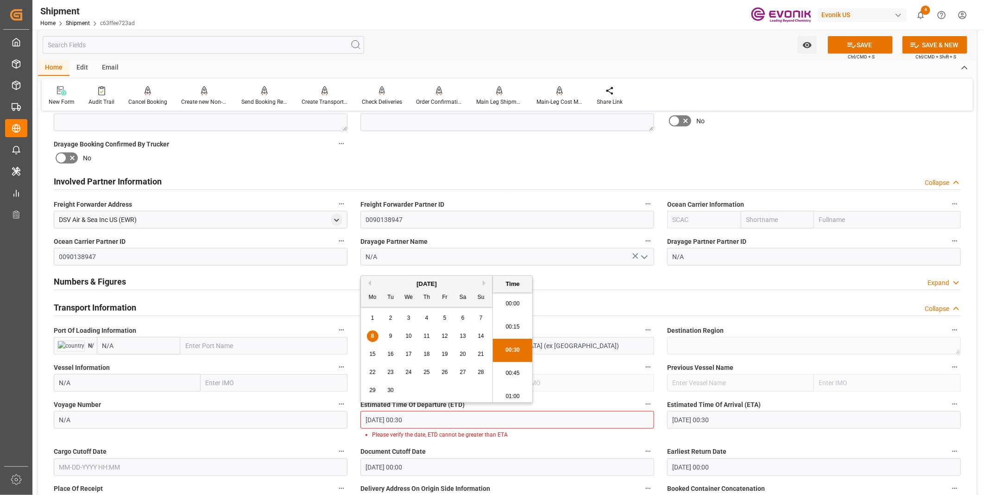
scroll to position [3, 0]
drag, startPoint x: 429, startPoint y: 421, endPoint x: 323, endPoint y: 418, distance: 105.7
click at [323, 418] on div "Booking Confirmation Milestone Bar Collapse Submitted to FFW for Booking (Pendi…" at bounding box center [507, 324] width 939 height 1336
click at [139, 460] on input "text" at bounding box center [201, 467] width 294 height 18
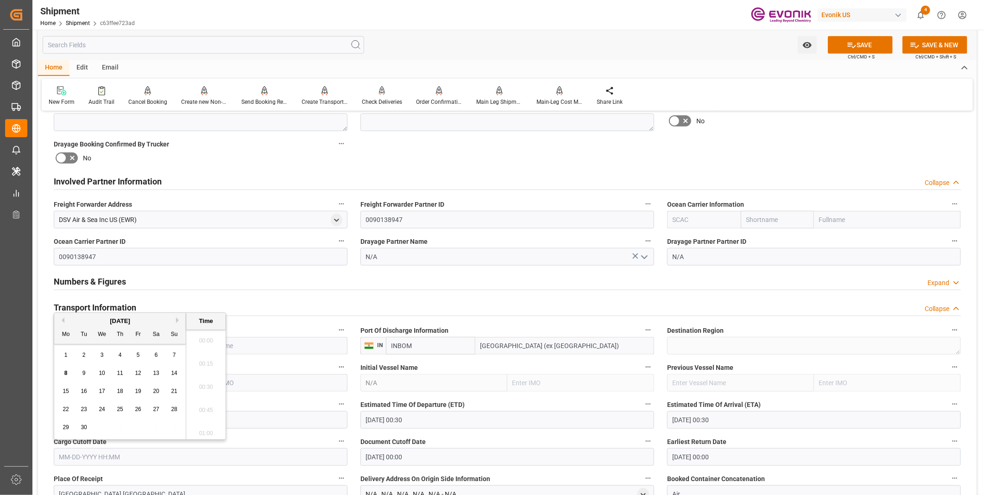
scroll to position [1532, 0]
paste input "[DATE] 00:30"
type input "[DATE] 00:30"
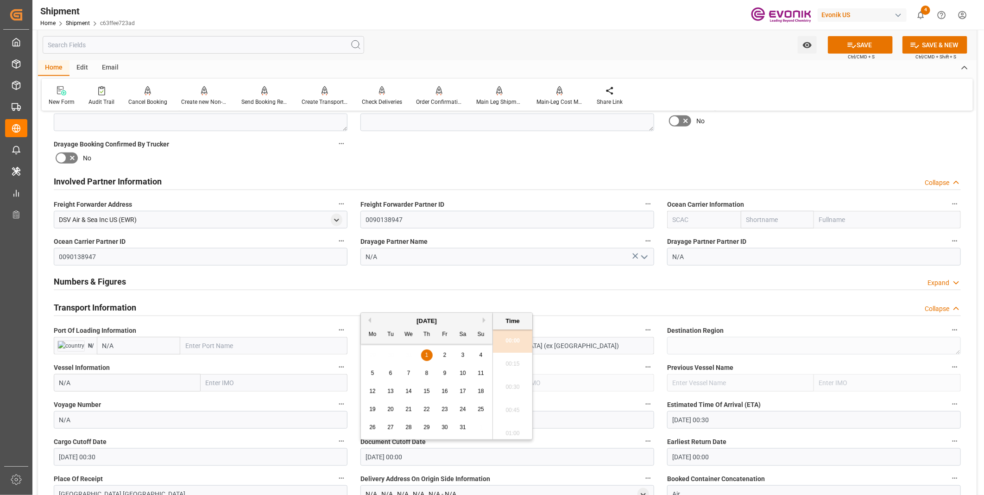
drag, startPoint x: 432, startPoint y: 461, endPoint x: 341, endPoint y: 450, distance: 91.9
click at [341, 450] on div "Booking Confirmation Milestone Bar Collapse Submitted to FFW for Booking (Pendi…" at bounding box center [507, 319] width 939 height 1326
paste input "[DATE] 00:3"
type input "[DATE] 00:30"
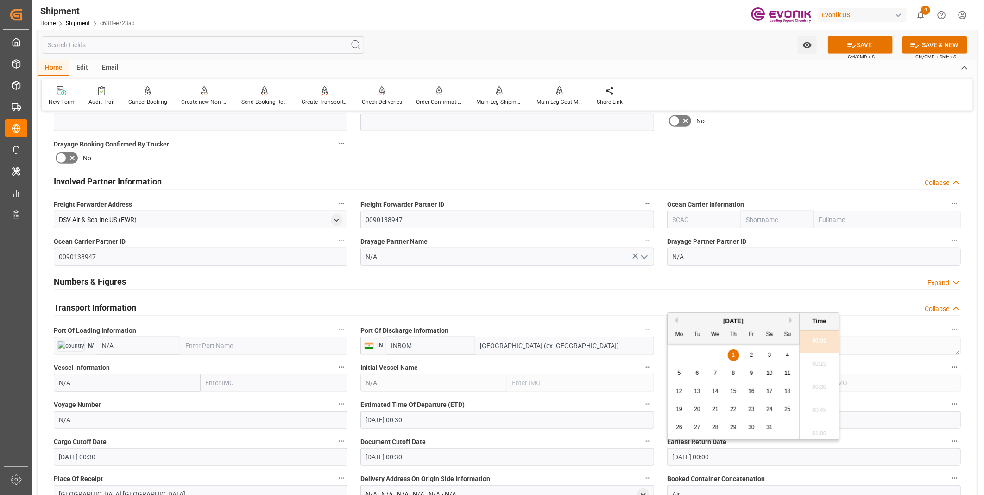
drag, startPoint x: 729, startPoint y: 458, endPoint x: 603, endPoint y: 459, distance: 125.6
click at [603, 459] on div "Booking Confirmation Milestone Bar Collapse Submitted to FFW for Booking (Pendi…" at bounding box center [507, 319] width 939 height 1326
paste input "[DATE] 00:3"
type input "[DATE] 00:30"
click at [806, 387] on li "00:30" at bounding box center [819, 387] width 39 height 23
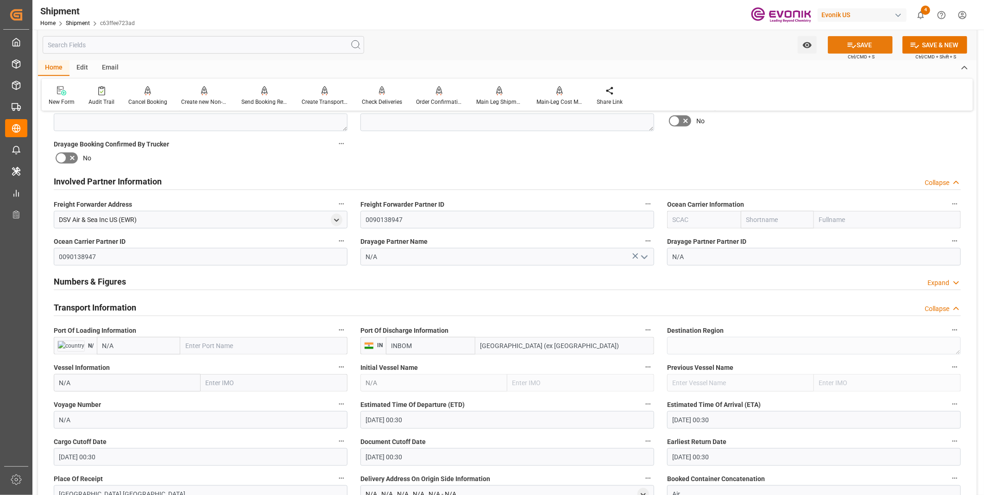
click at [857, 50] on button "SAVE" at bounding box center [860, 45] width 65 height 18
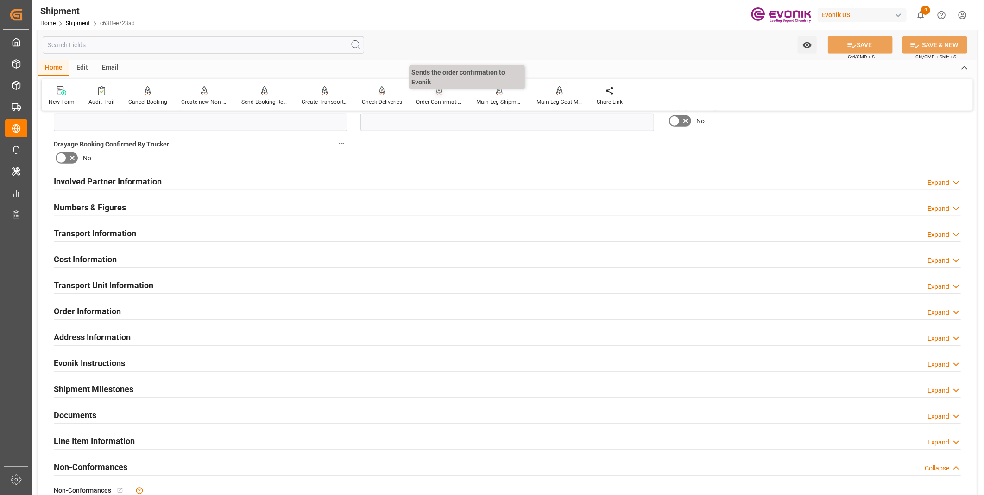
click at [449, 103] on div "Order Confirmation" at bounding box center [439, 102] width 46 height 8
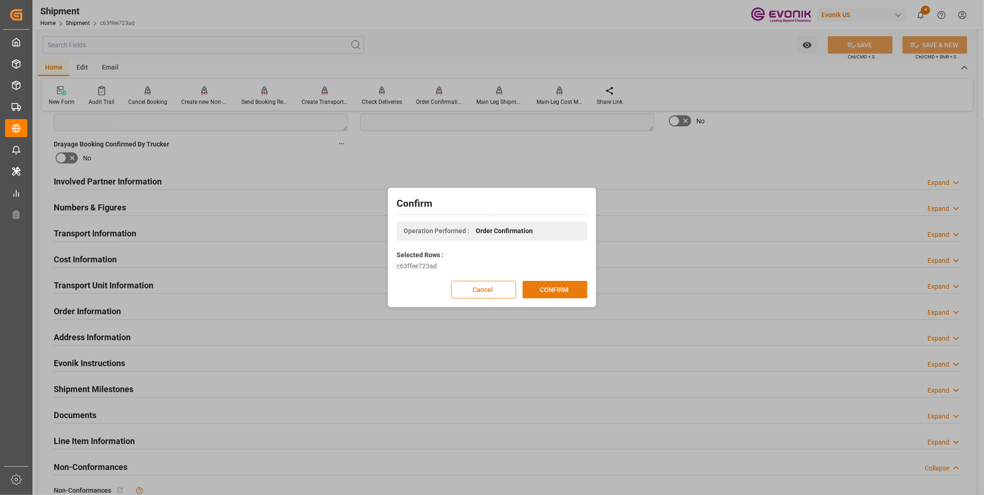
click at [560, 286] on button "CONFIRM" at bounding box center [555, 290] width 65 height 18
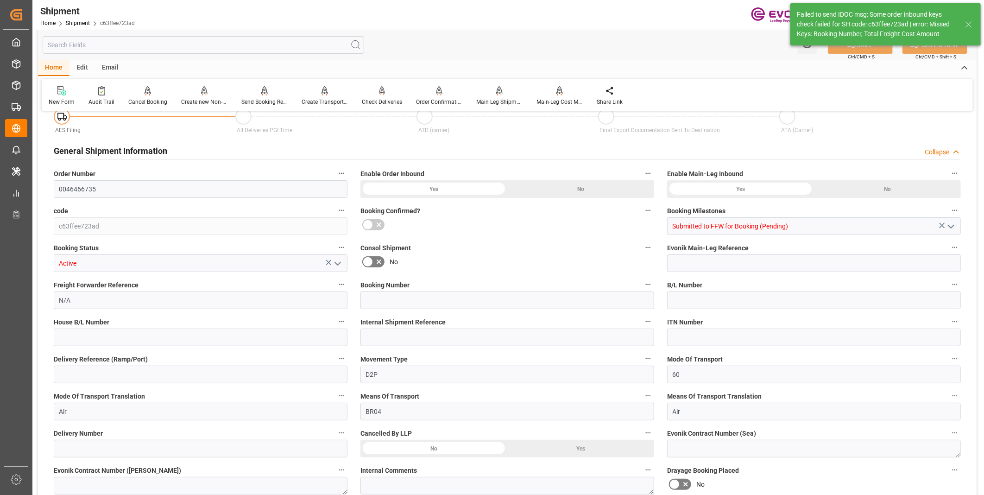
scroll to position [463, 0]
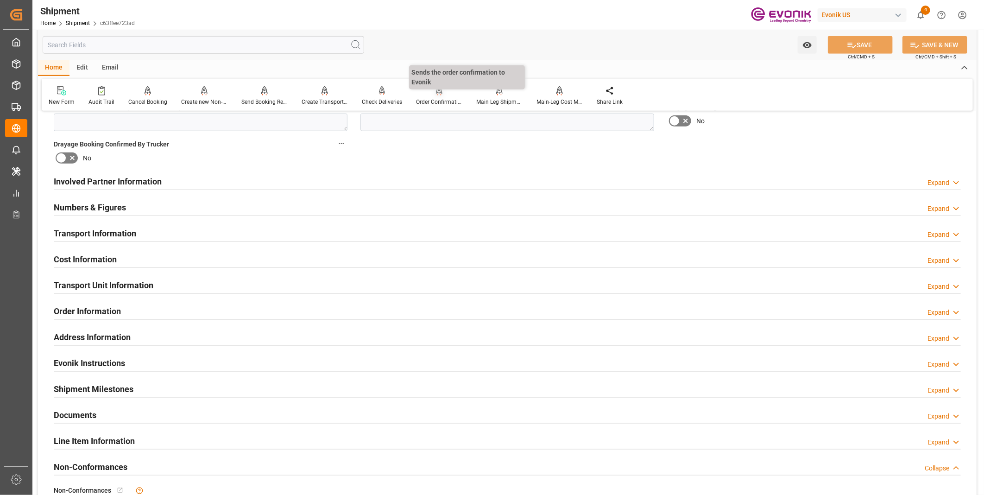
click at [451, 102] on div "Order Confirmation" at bounding box center [439, 102] width 46 height 8
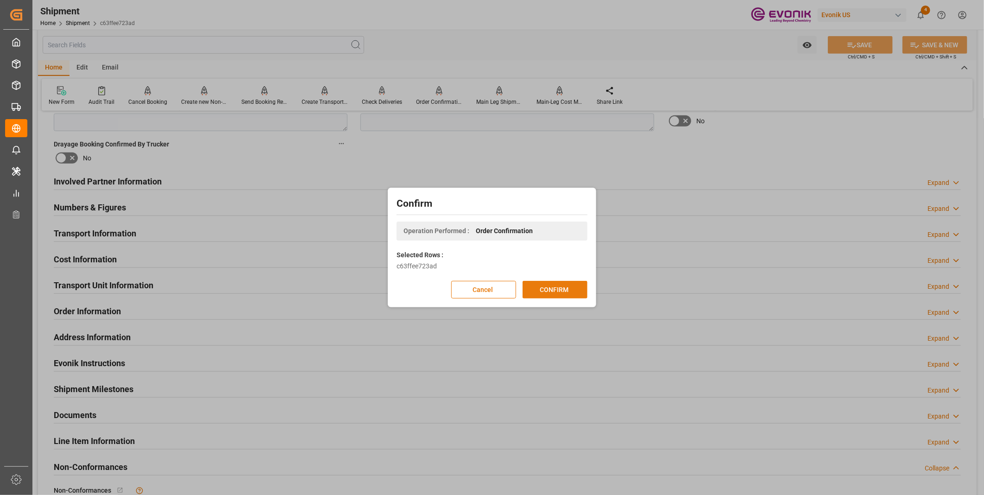
click at [560, 292] on button "CONFIRM" at bounding box center [555, 290] width 65 height 18
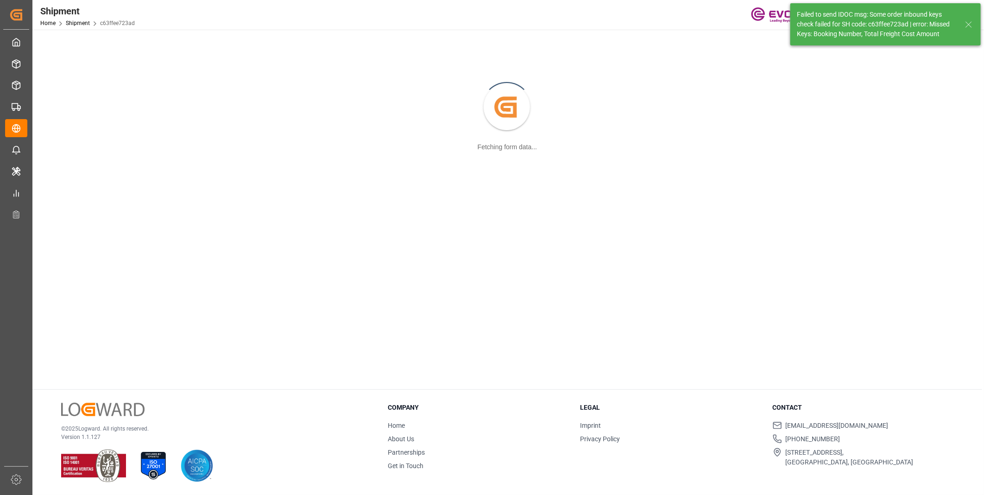
scroll to position [100, 0]
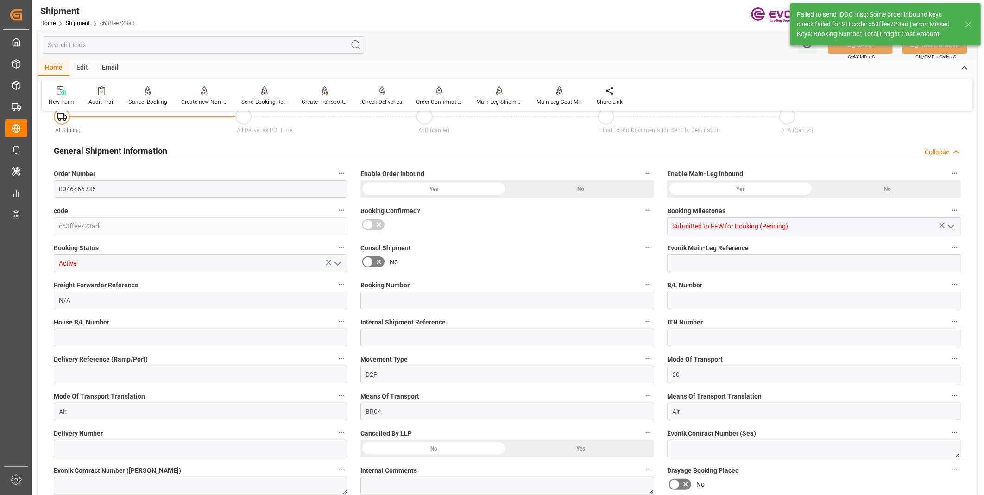
type input "0"
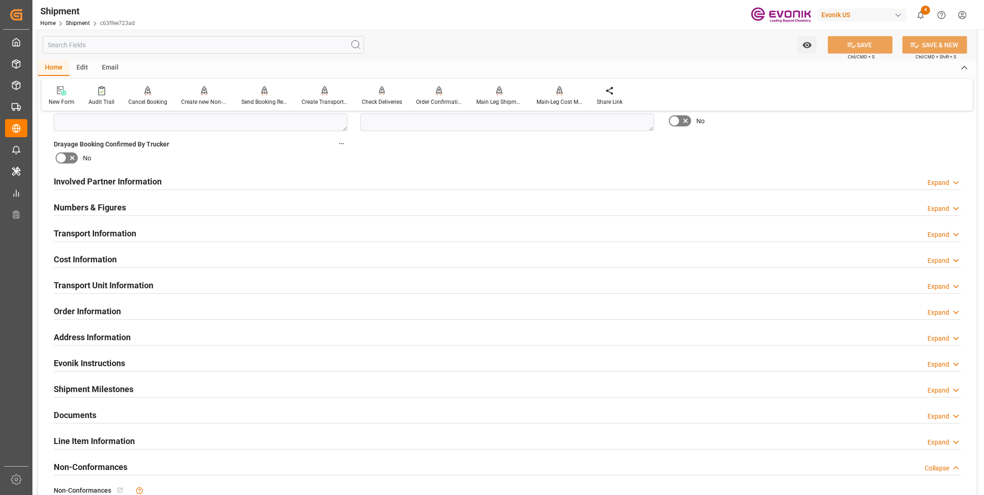
scroll to position [515, 0]
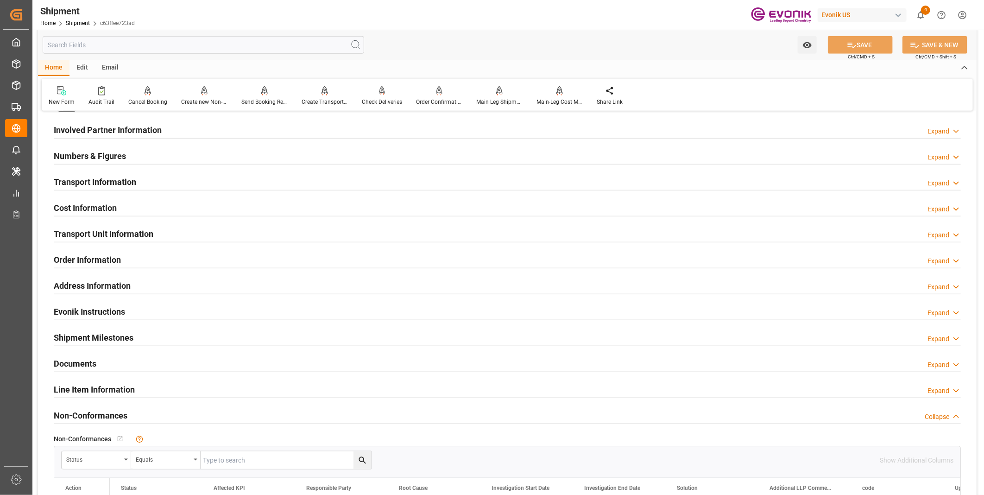
click at [177, 209] on div "Cost Information Expand" at bounding box center [507, 207] width 907 height 18
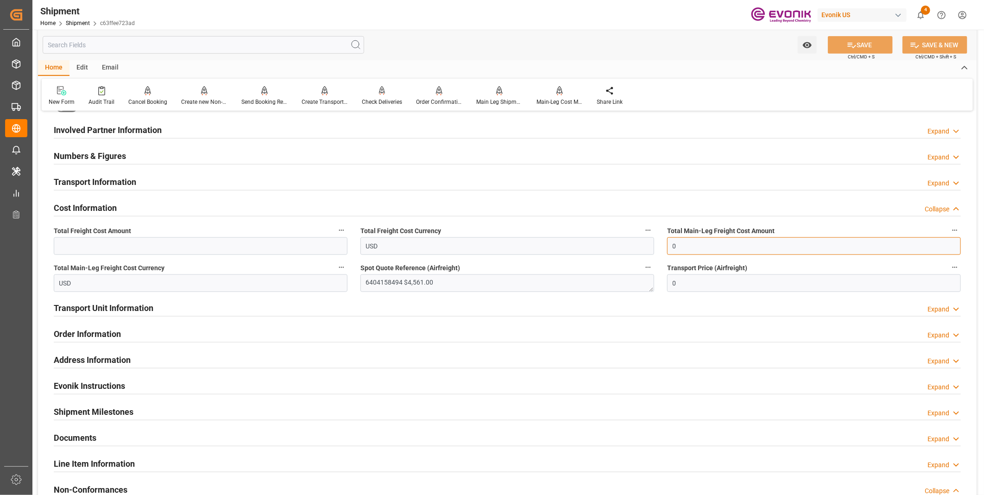
drag, startPoint x: 694, startPoint y: 242, endPoint x: 662, endPoint y: 242, distance: 32.4
click at [662, 242] on div "Total Main-Leg Freight Cost Amount 0" at bounding box center [814, 239] width 307 height 37
type input "4561"
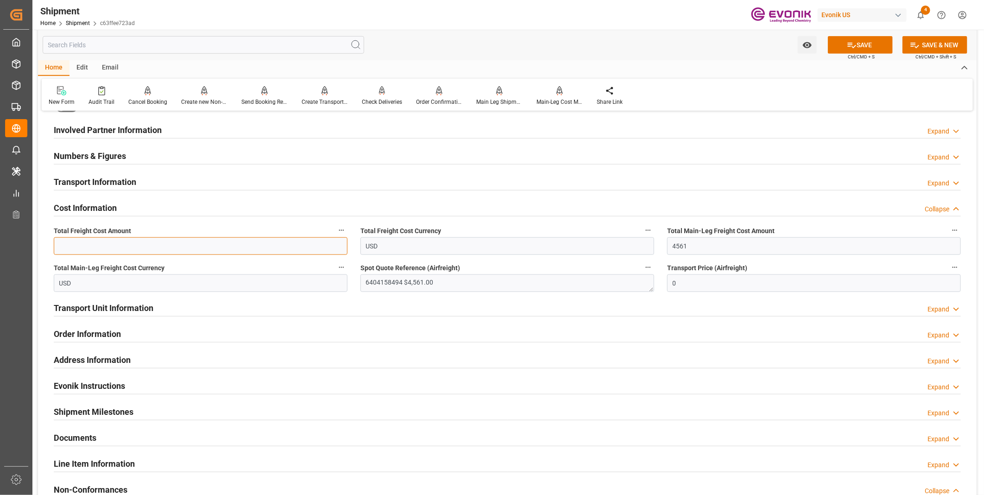
click at [264, 240] on input "text" at bounding box center [201, 246] width 294 height 18
type input "4561"
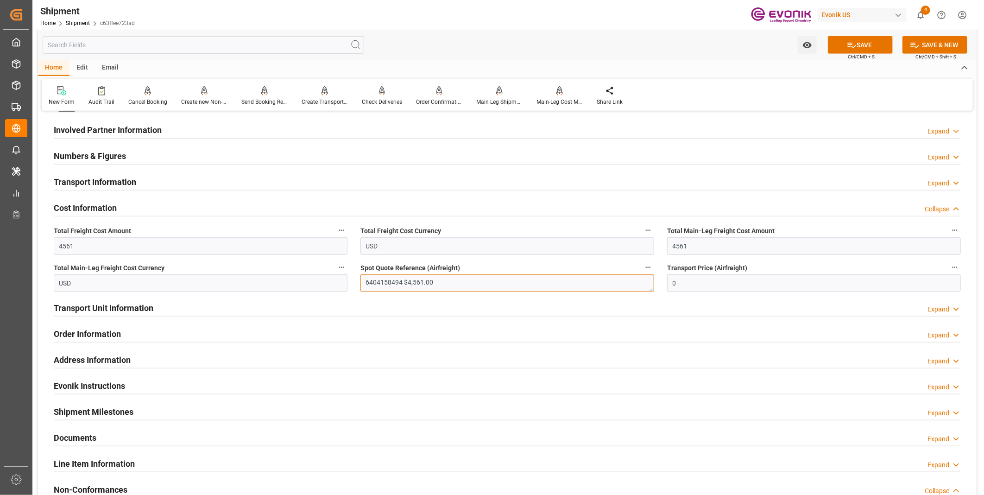
drag, startPoint x: 402, startPoint y: 280, endPoint x: 345, endPoint y: 279, distance: 57.5
click at [345, 279] on div "Booking Confirmation Milestone Bar Collapse Submitted to FFW for Booking (Pendi…" at bounding box center [507, 120] width 939 height 1032
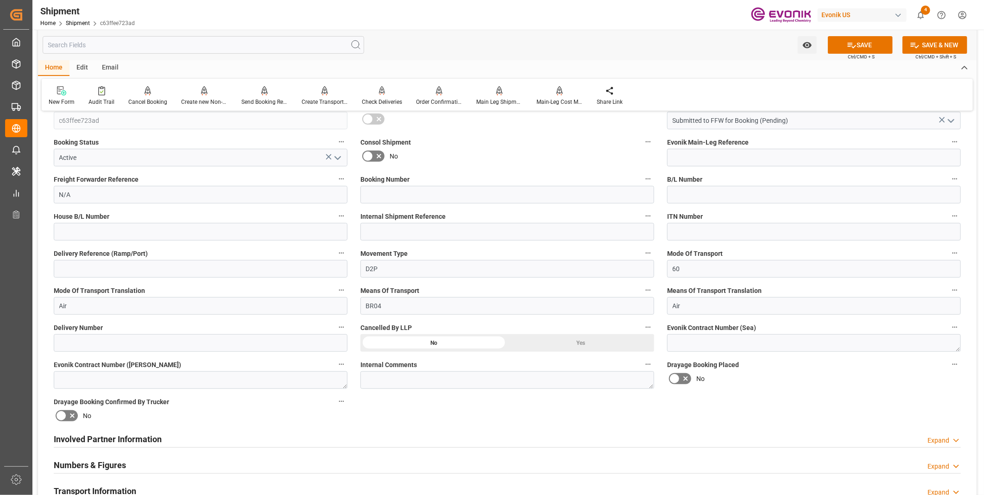
scroll to position [154, 0]
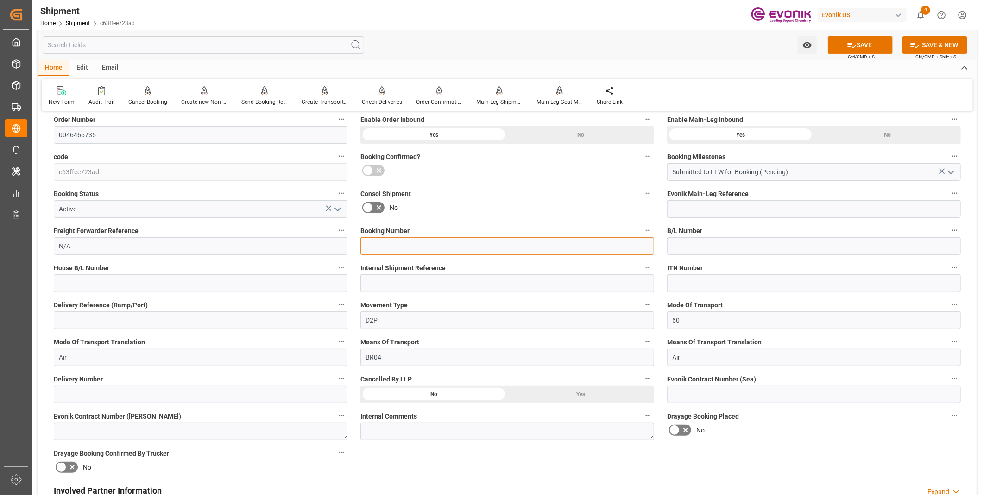
click at [402, 247] on input at bounding box center [508, 246] width 294 height 18
paste input "6404158494"
type input "6404158494"
click at [848, 44] on icon at bounding box center [852, 45] width 10 height 10
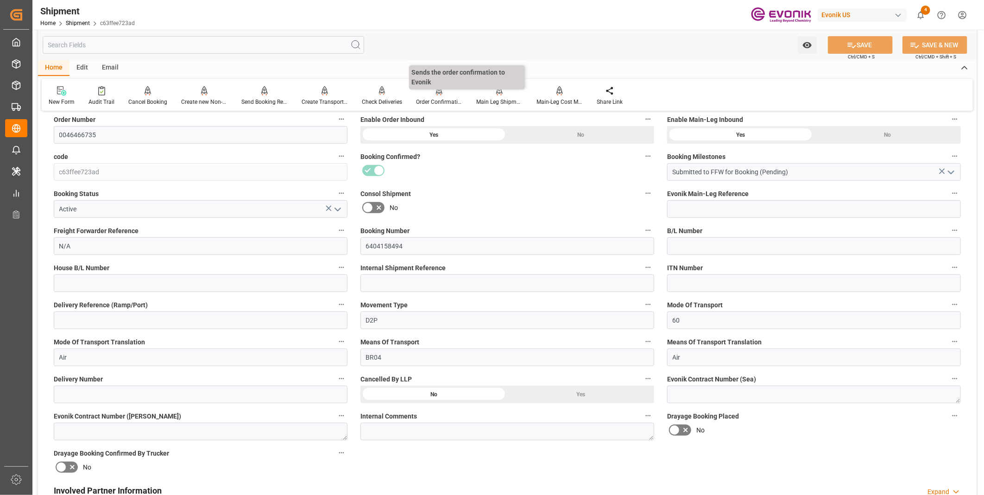
click at [447, 95] on div at bounding box center [439, 91] width 46 height 10
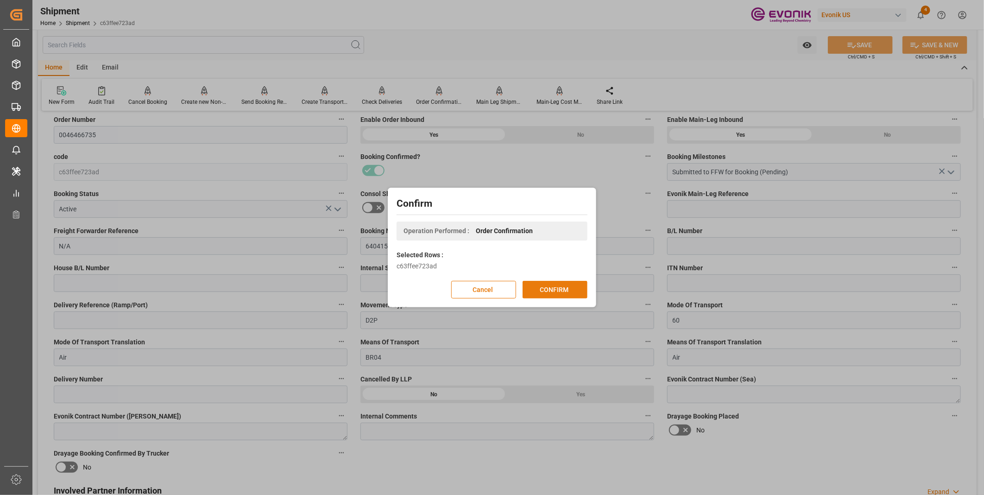
click at [560, 291] on button "CONFIRM" at bounding box center [555, 290] width 65 height 18
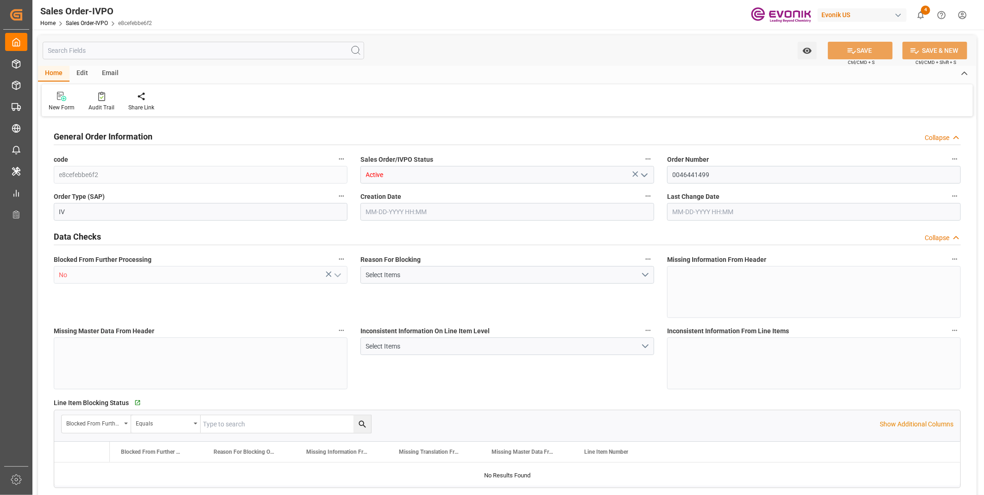
type input "KRPUS"
type input "0"
type input "1"
type input "2"
type input "1"
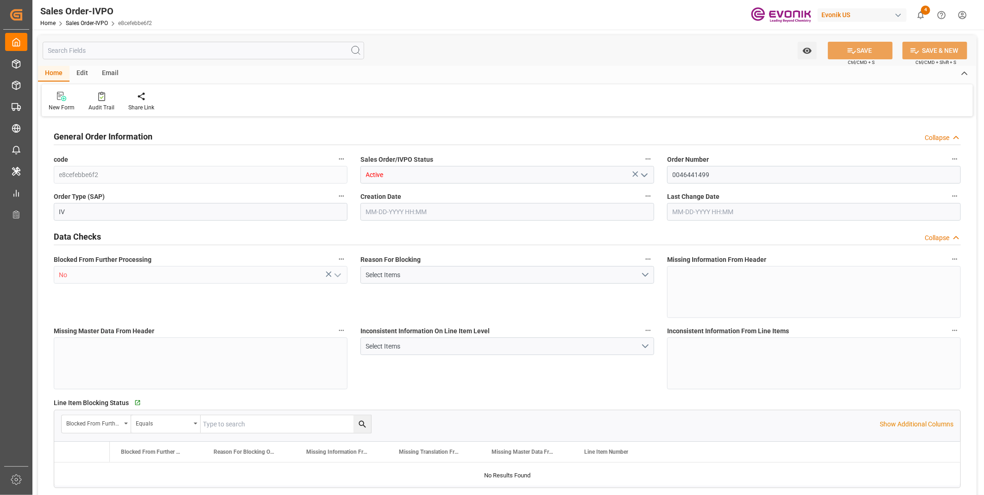
type input "17228.8"
type input "26.2123"
type input "17000"
type input "30"
type input "08-04-2025 16:27"
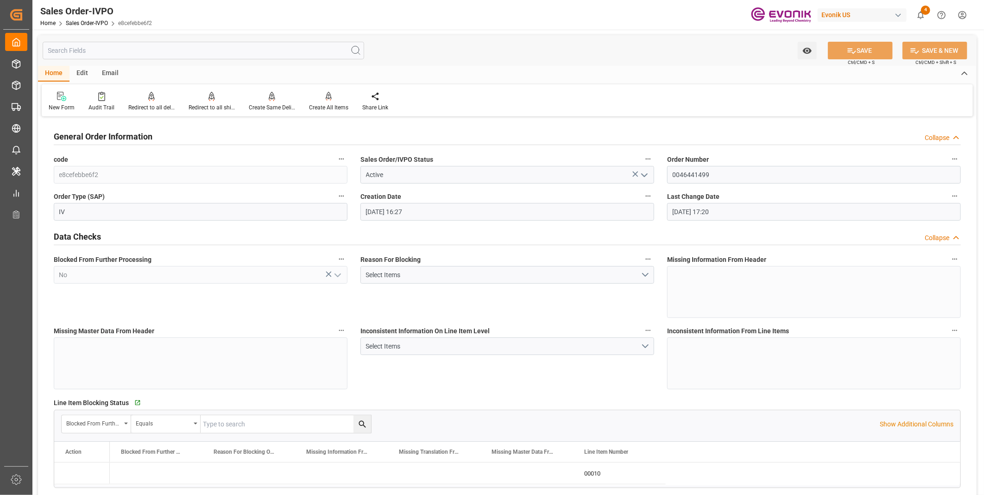
type input "09-03-2025 17:20"
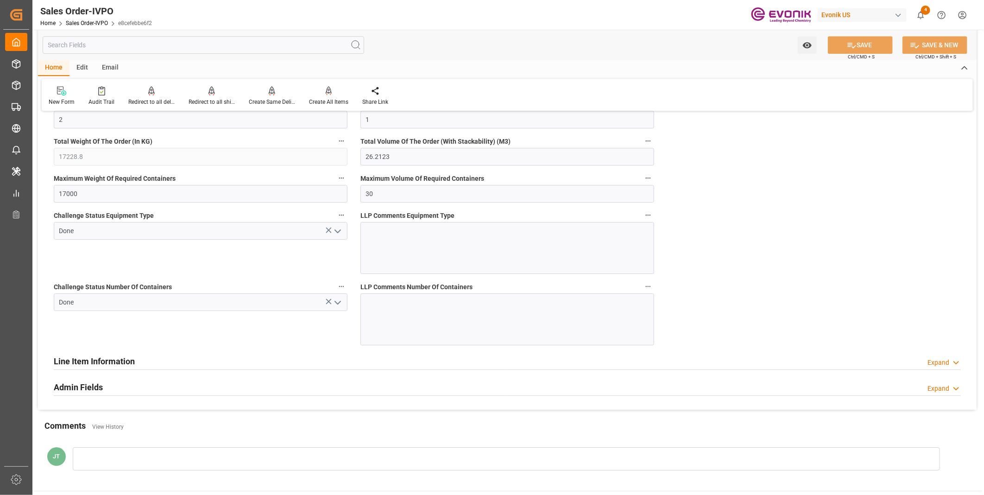
scroll to position [1493, 0]
